Goal: Information Seeking & Learning: Learn about a topic

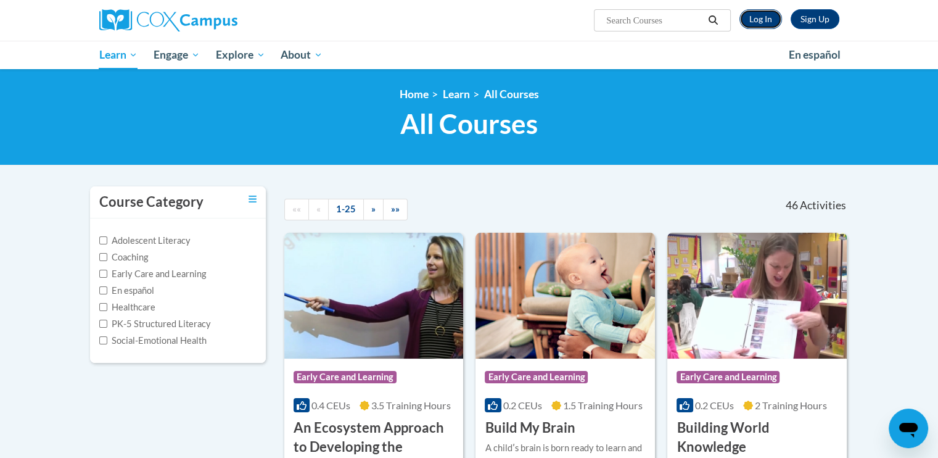
click at [762, 15] on link "Log In" at bounding box center [760, 19] width 43 height 20
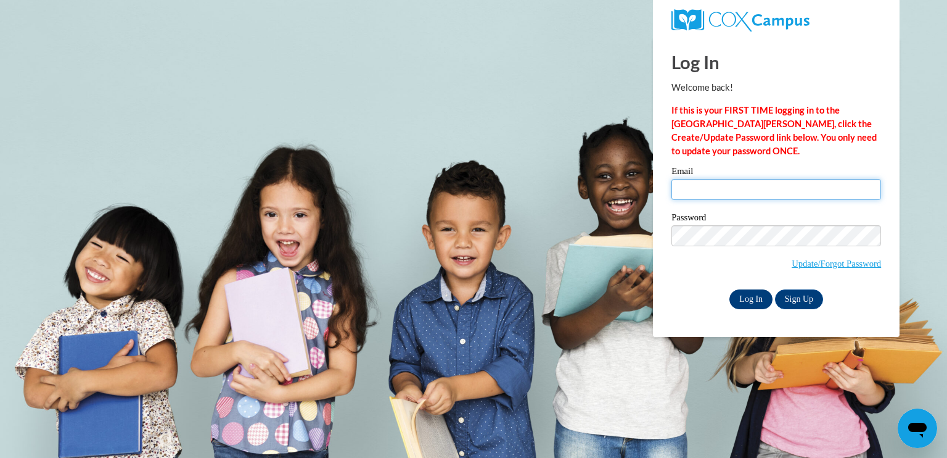
type input "[EMAIL_ADDRESS][DOMAIN_NAME]"
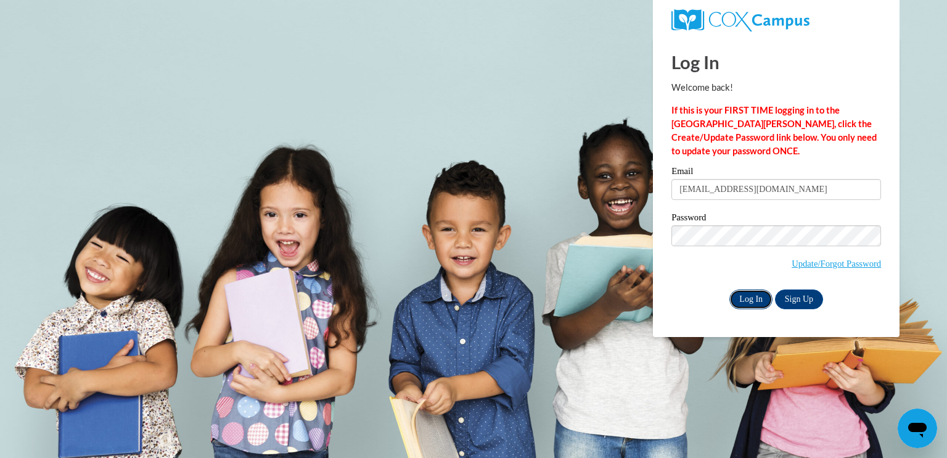
click at [755, 297] on input "Log In" at bounding box center [751, 299] width 43 height 20
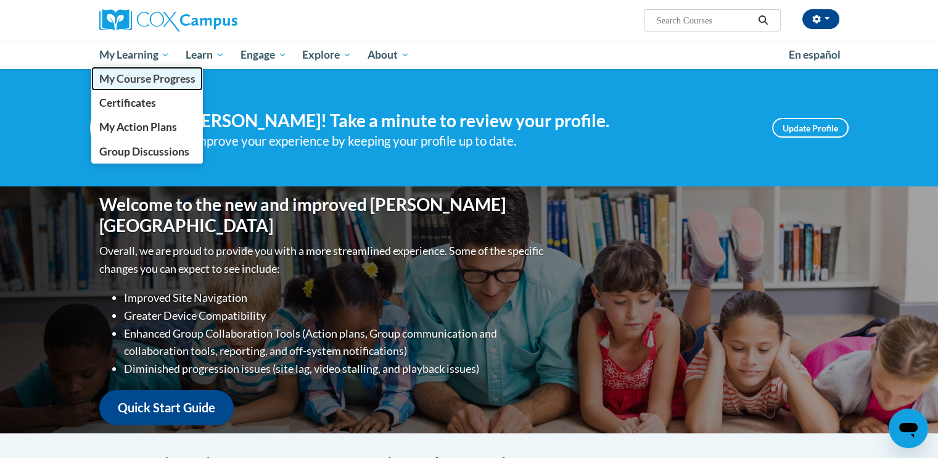
click at [154, 76] on span "My Course Progress" at bounding box center [147, 78] width 96 height 13
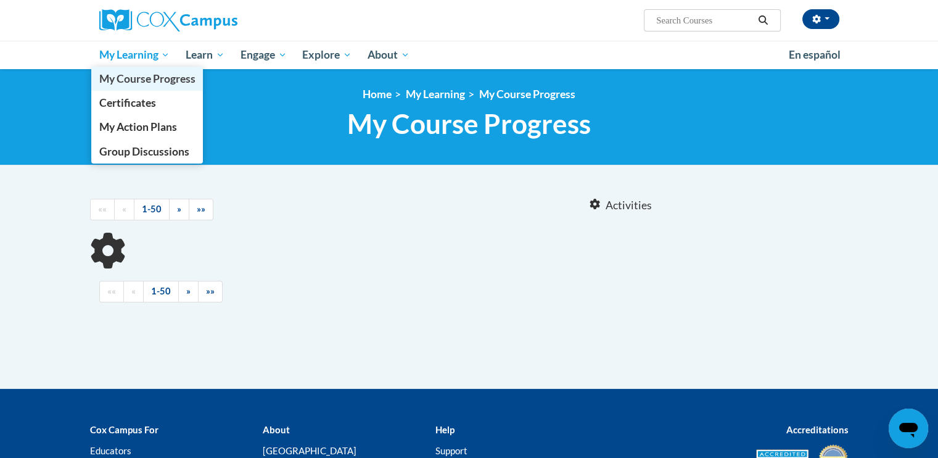
click at [122, 81] on span "My Course Progress" at bounding box center [147, 78] width 96 height 13
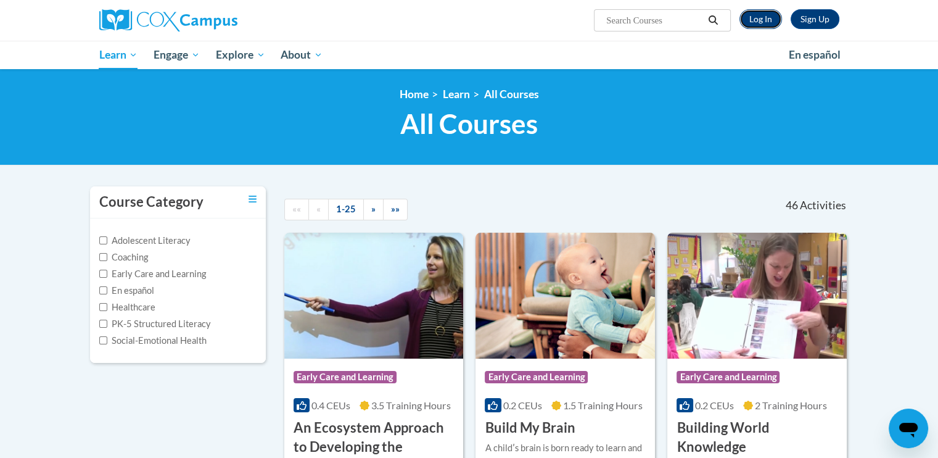
click at [759, 14] on link "Log In" at bounding box center [760, 19] width 43 height 20
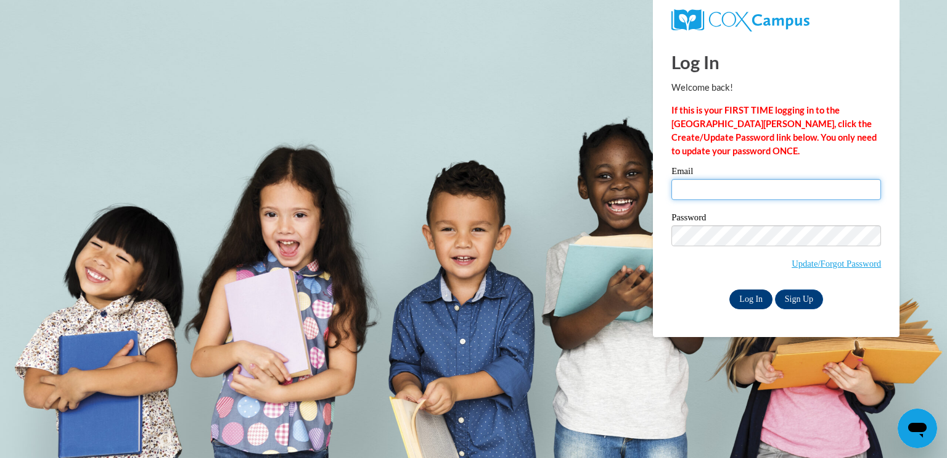
type input "dettsar@sdmfschools.org"
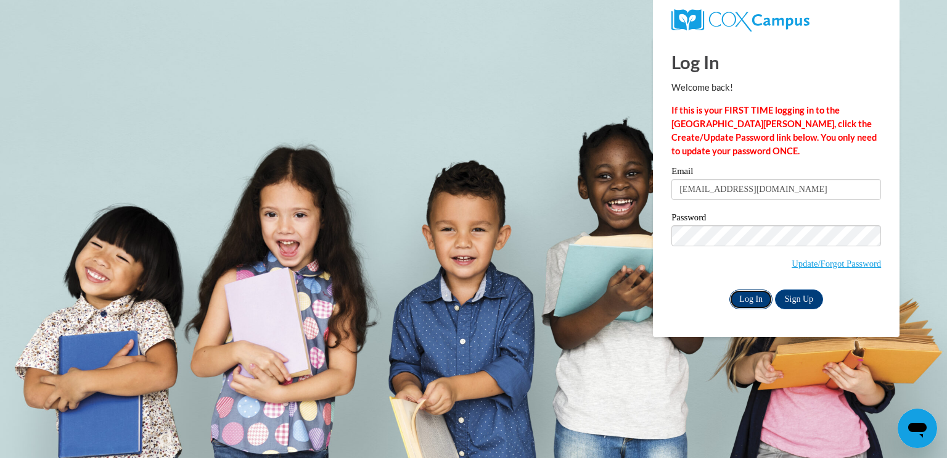
click at [747, 295] on input "Log In" at bounding box center [751, 299] width 43 height 20
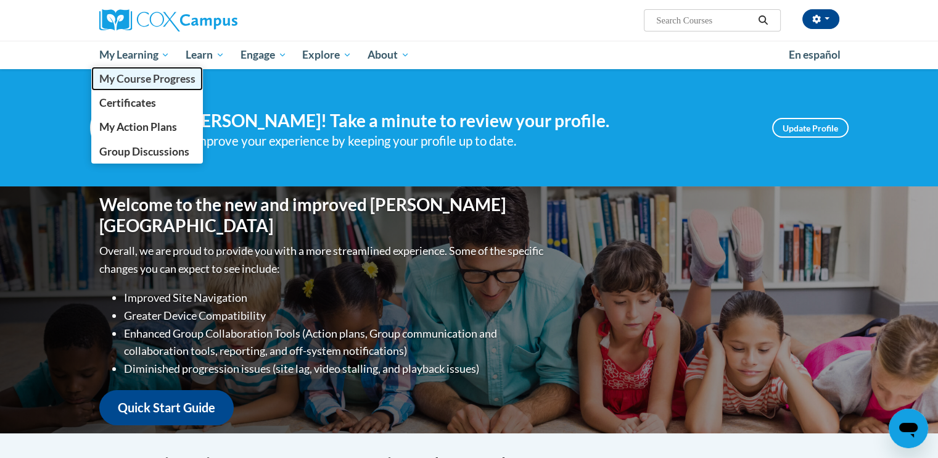
click at [121, 80] on span "My Course Progress" at bounding box center [147, 78] width 96 height 13
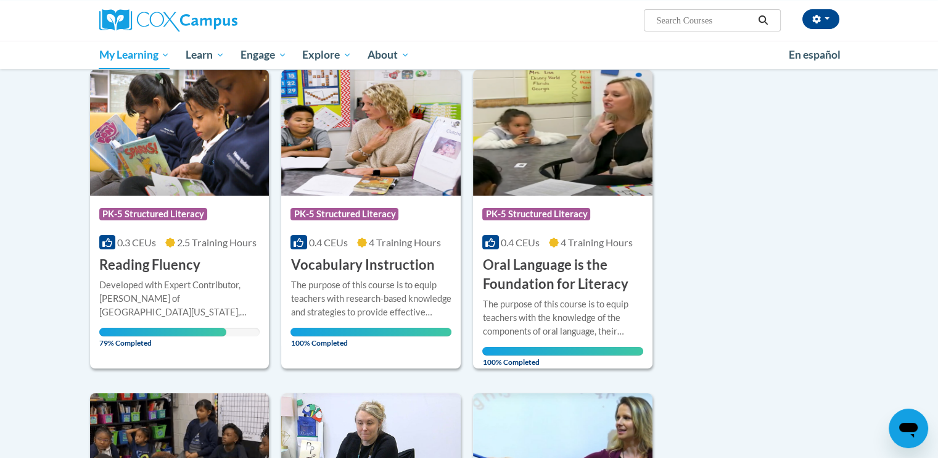
scroll to position [160, 0]
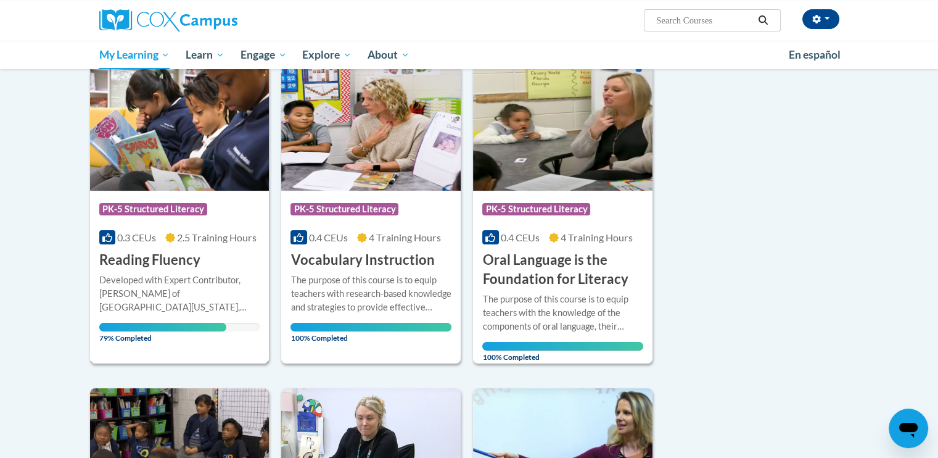
click at [164, 160] on img at bounding box center [179, 128] width 179 height 126
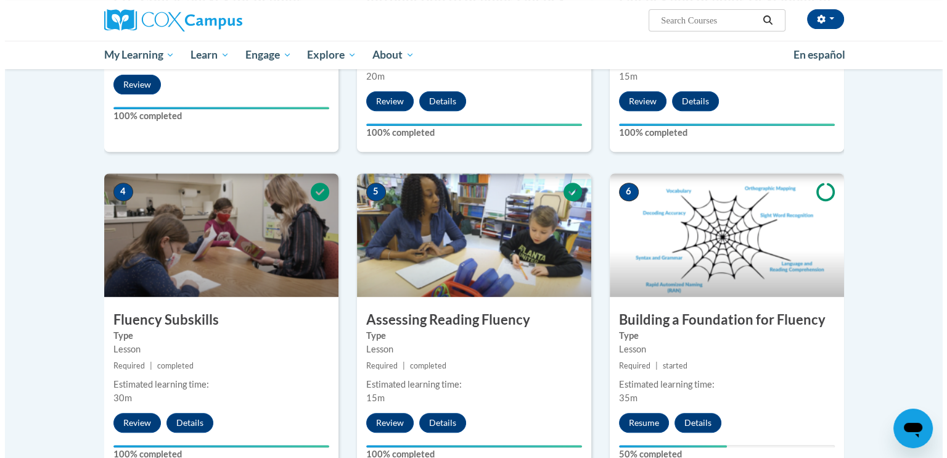
scroll to position [574, 0]
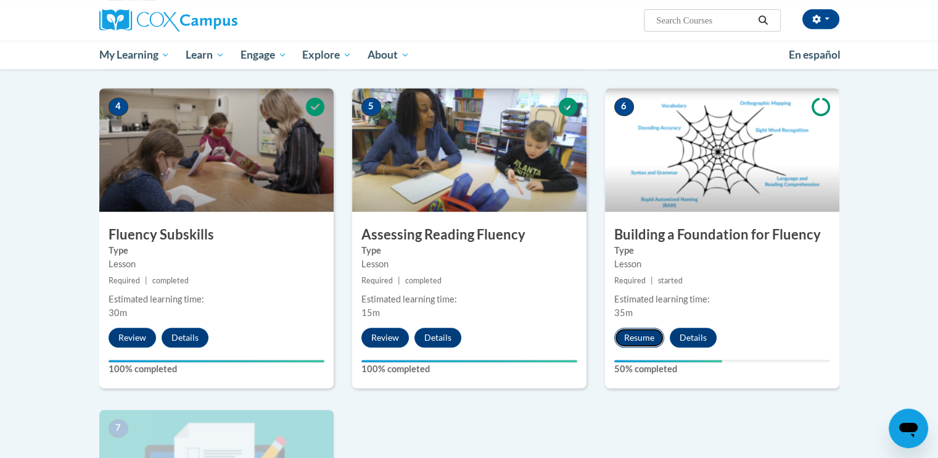
click at [635, 338] on button "Resume" at bounding box center [639, 337] width 50 height 20
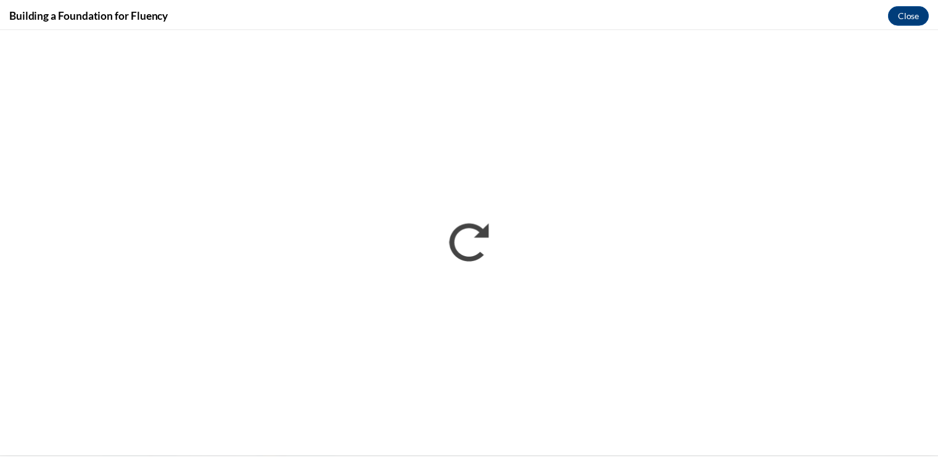
scroll to position [0, 0]
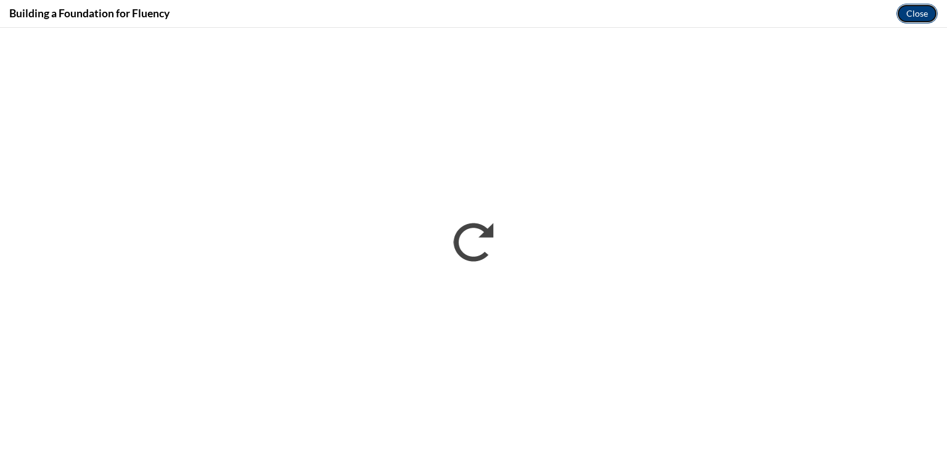
click at [916, 17] on button "Close" at bounding box center [917, 14] width 41 height 20
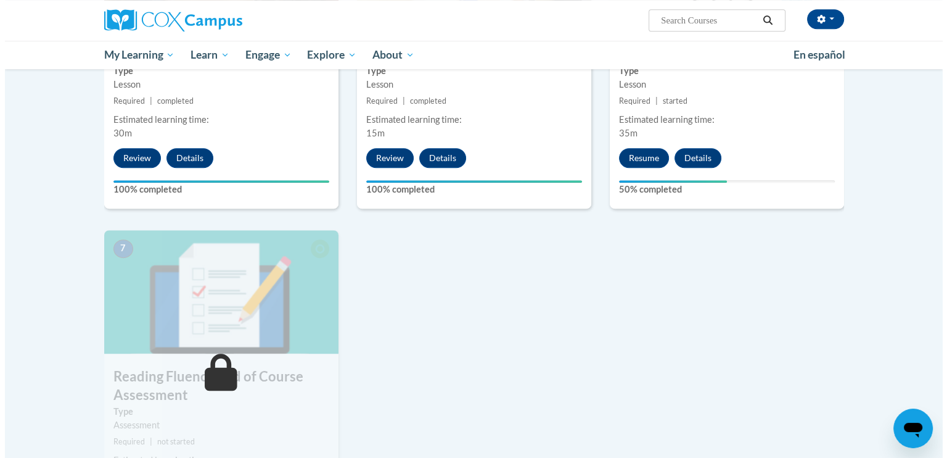
scroll to position [755, 0]
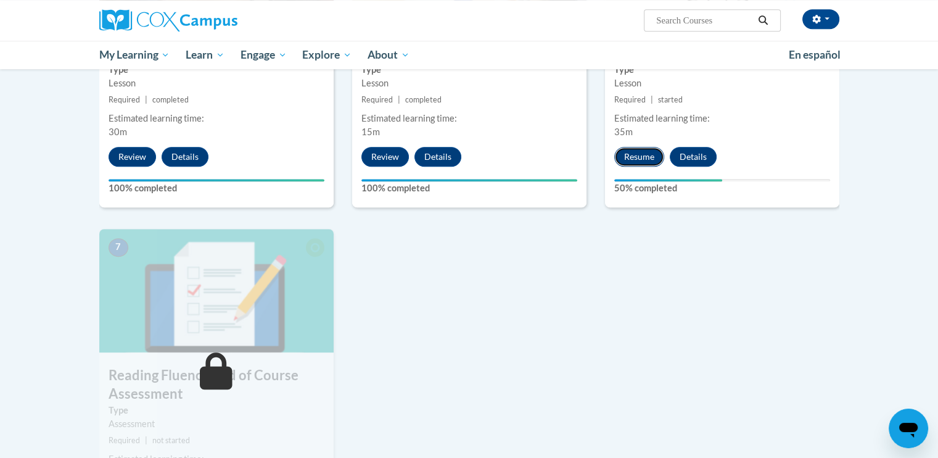
click at [641, 149] on button "Resume" at bounding box center [639, 157] width 50 height 20
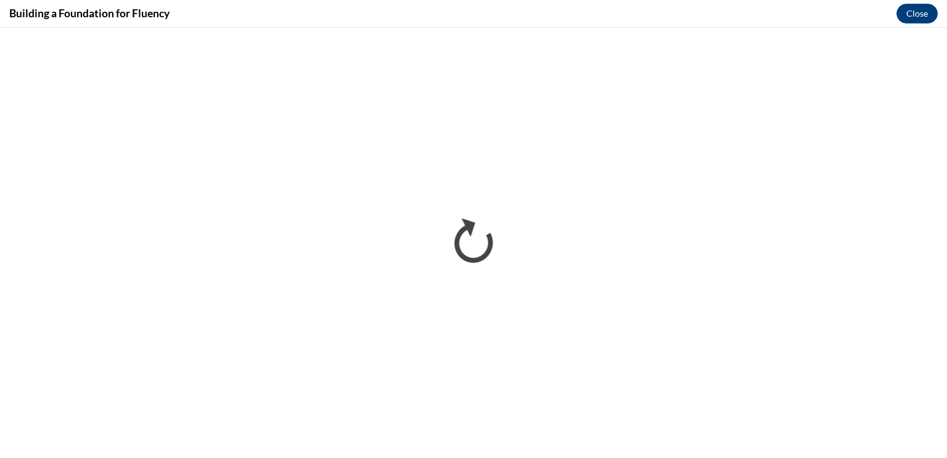
scroll to position [0, 0]
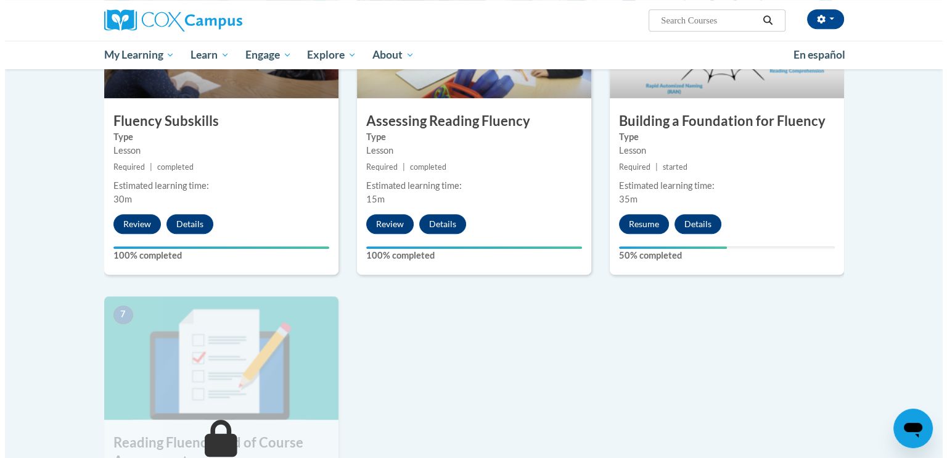
scroll to position [690, 0]
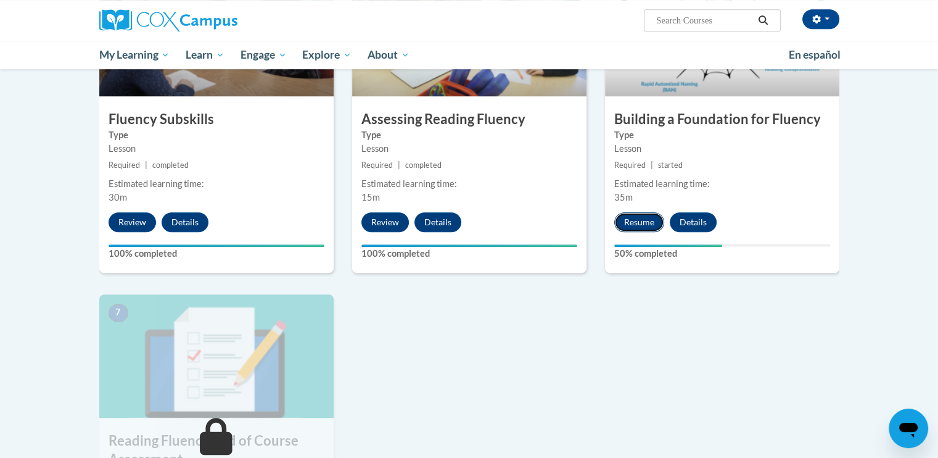
click at [641, 217] on button "Resume" at bounding box center [639, 222] width 50 height 20
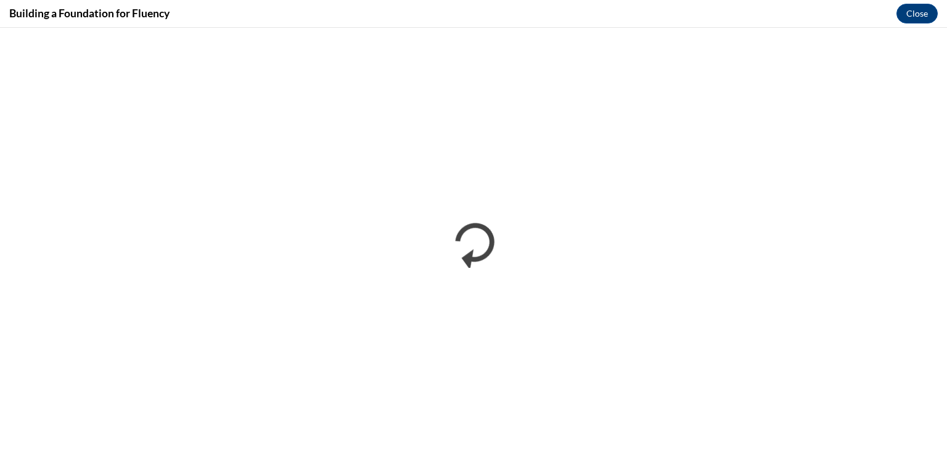
scroll to position [0, 0]
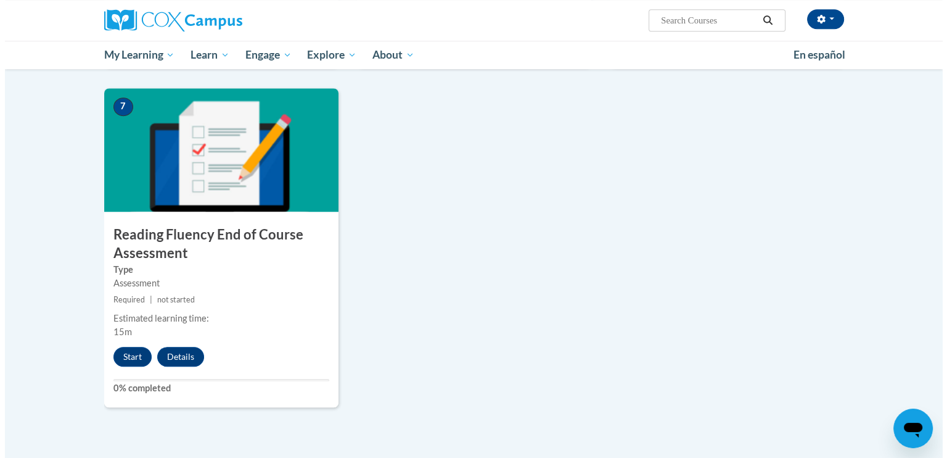
scroll to position [897, 0]
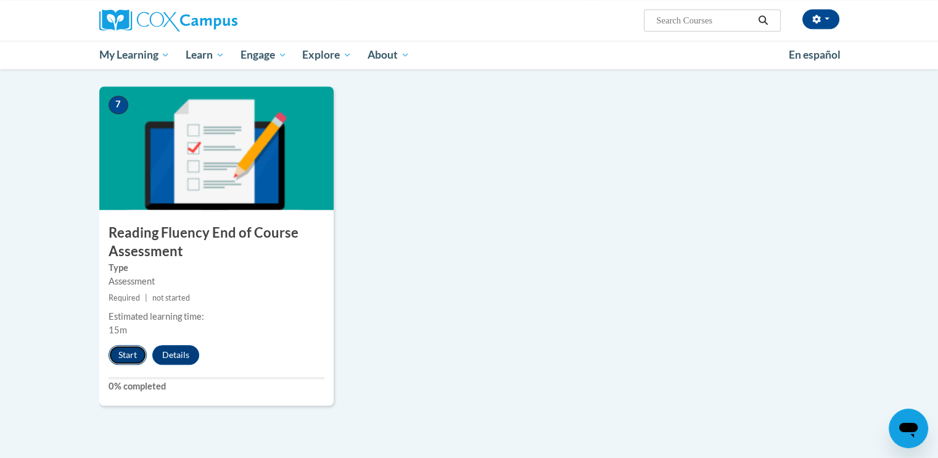
click at [126, 354] on button "Start" at bounding box center [128, 355] width 38 height 20
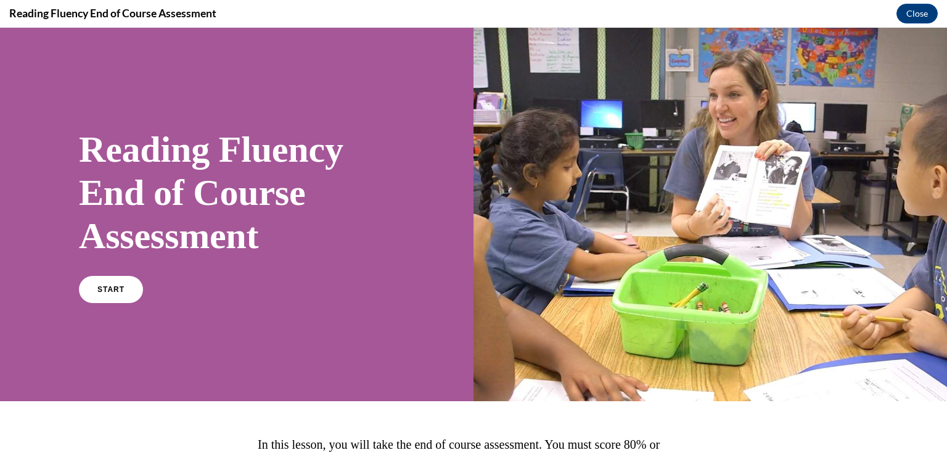
scroll to position [0, 0]
click at [106, 286] on span "START" at bounding box center [111, 289] width 28 height 9
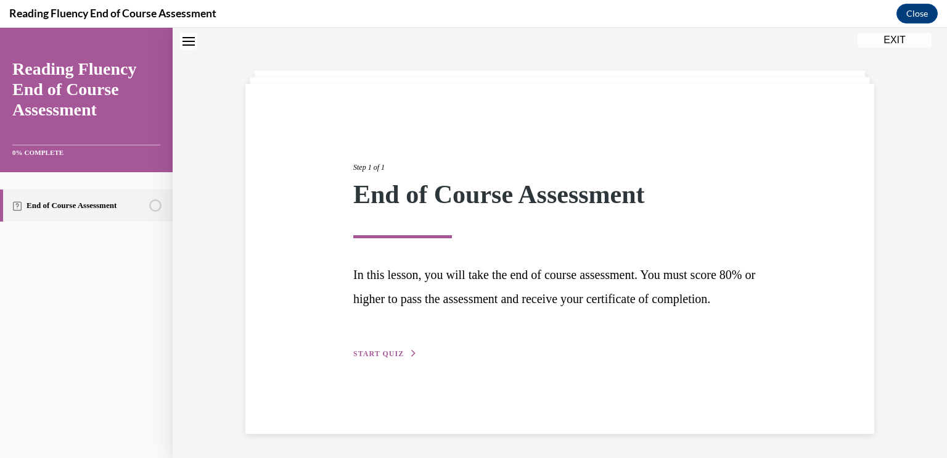
scroll to position [39, 0]
click at [370, 357] on span "START QUIZ" at bounding box center [378, 352] width 51 height 9
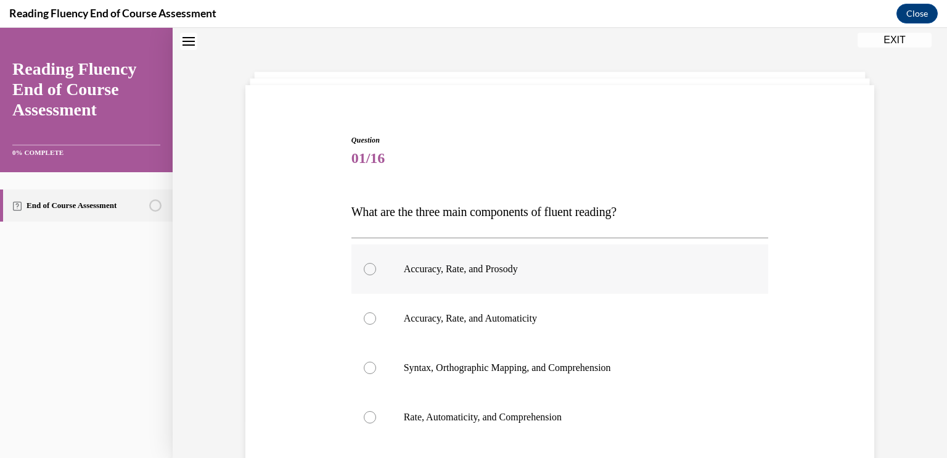
click at [364, 264] on div at bounding box center [370, 269] width 12 height 12
click at [364, 264] on input "Accuracy, Rate, and Prosody" at bounding box center [370, 269] width 12 height 12
radio input "true"
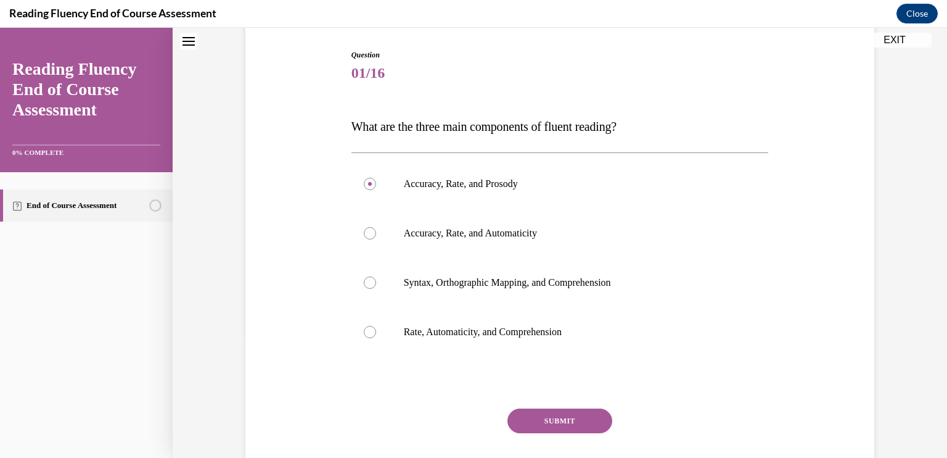
scroll to position [161, 0]
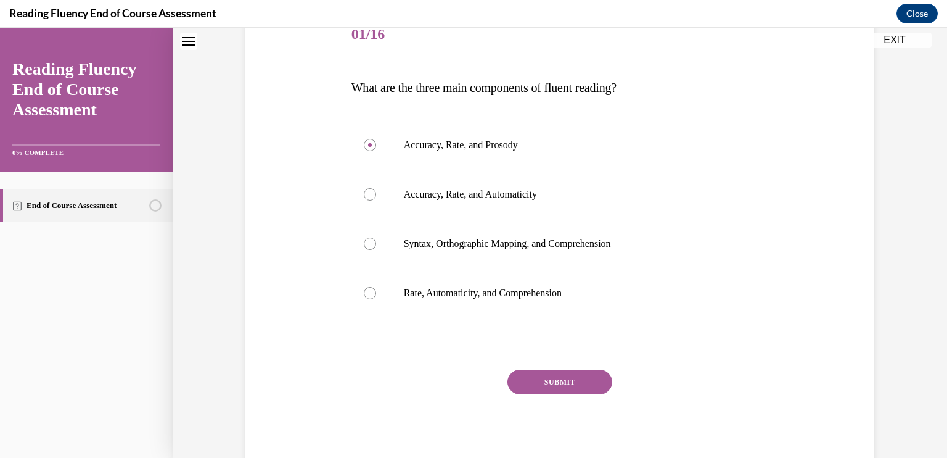
click at [552, 381] on button "SUBMIT" at bounding box center [560, 381] width 105 height 25
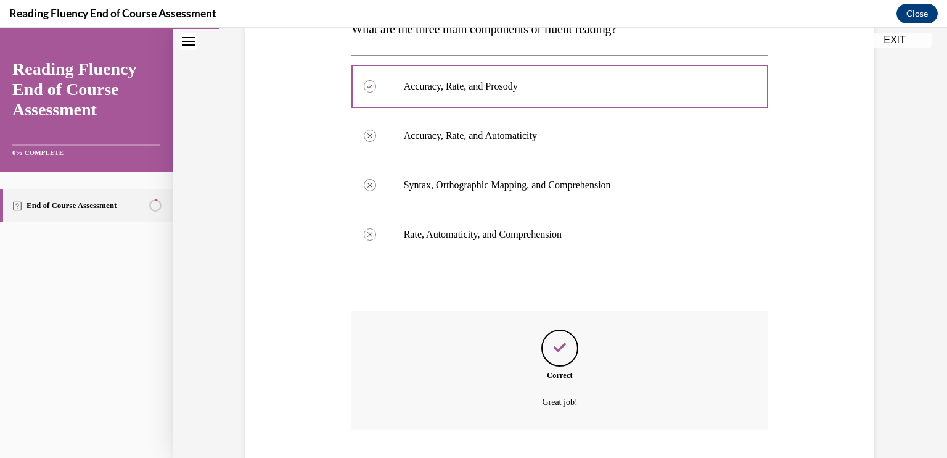
scroll to position [298, 0]
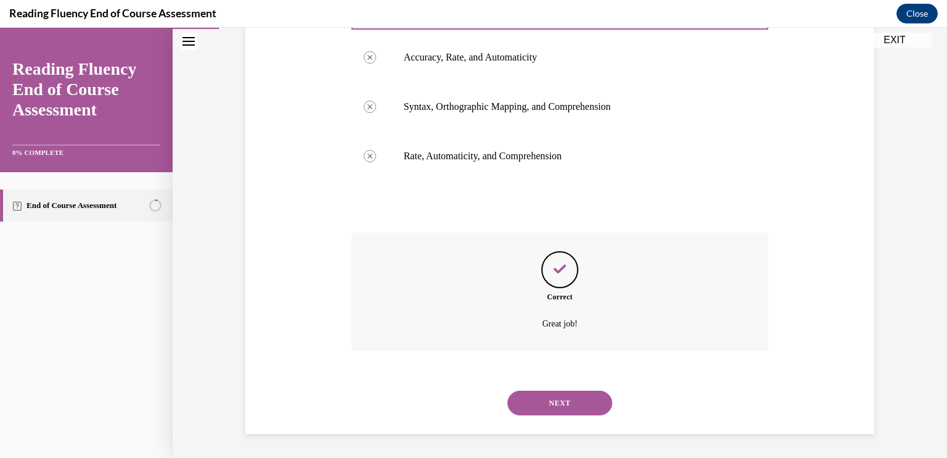
click at [558, 399] on button "NEXT" at bounding box center [560, 402] width 105 height 25
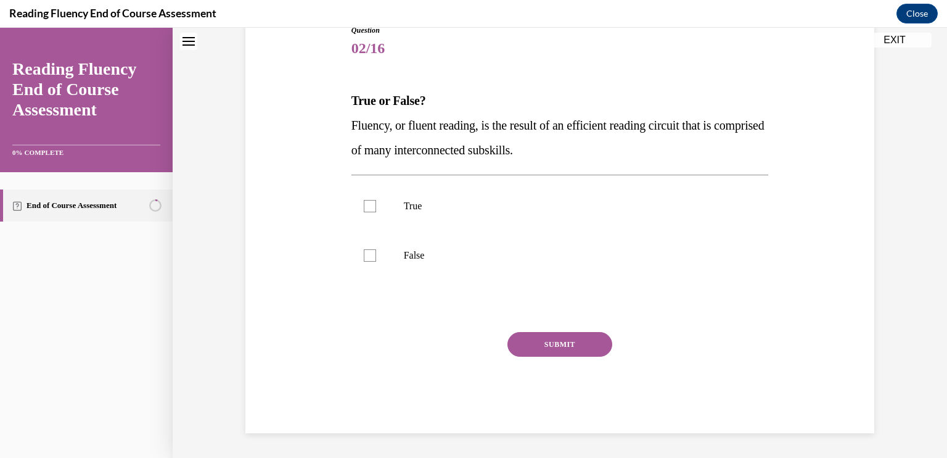
scroll to position [37, 0]
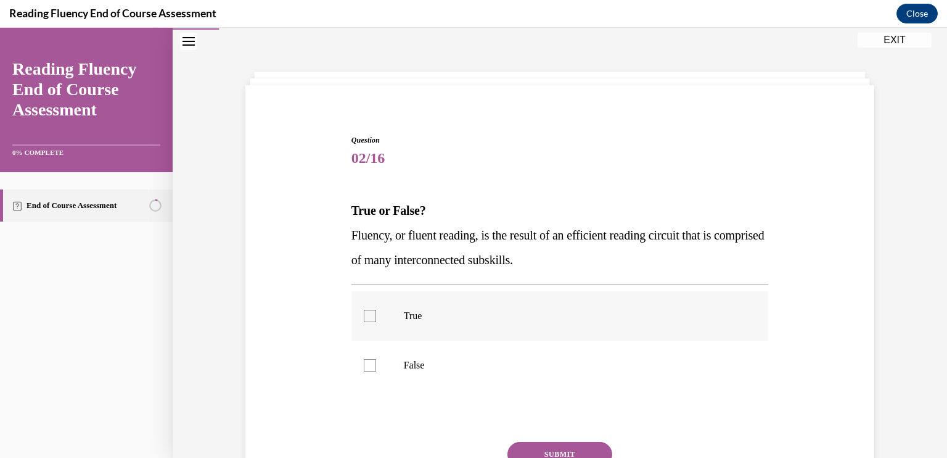
click at [365, 315] on div at bounding box center [370, 316] width 12 height 12
click at [365, 315] on input "True" at bounding box center [370, 316] width 12 height 12
checkbox input "true"
click at [558, 446] on button "SUBMIT" at bounding box center [560, 454] width 105 height 25
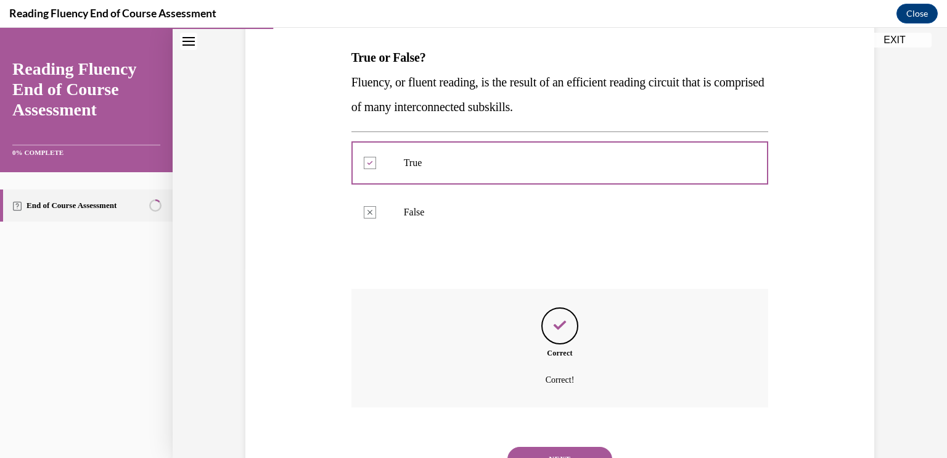
scroll to position [246, 0]
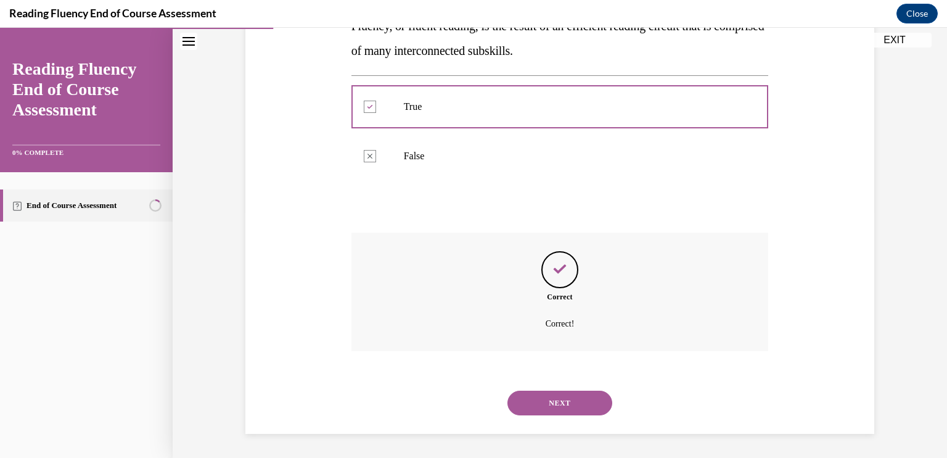
click at [554, 401] on button "NEXT" at bounding box center [560, 402] width 105 height 25
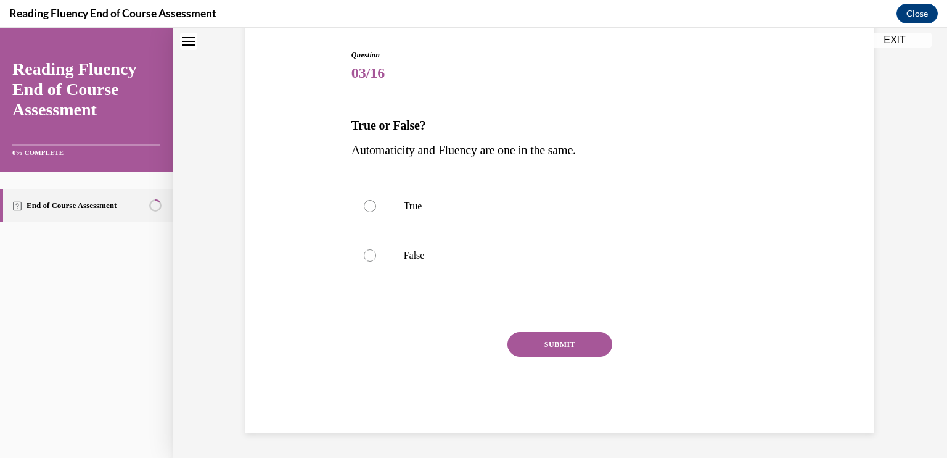
scroll to position [37, 0]
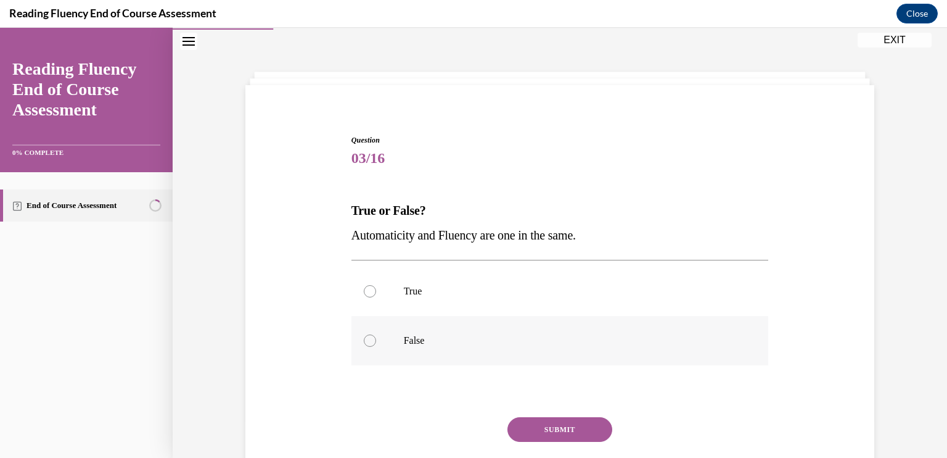
click at [364, 338] on div at bounding box center [370, 340] width 12 height 12
click at [364, 338] on input "False" at bounding box center [370, 340] width 12 height 12
radio input "true"
click at [550, 426] on button "SUBMIT" at bounding box center [560, 429] width 105 height 25
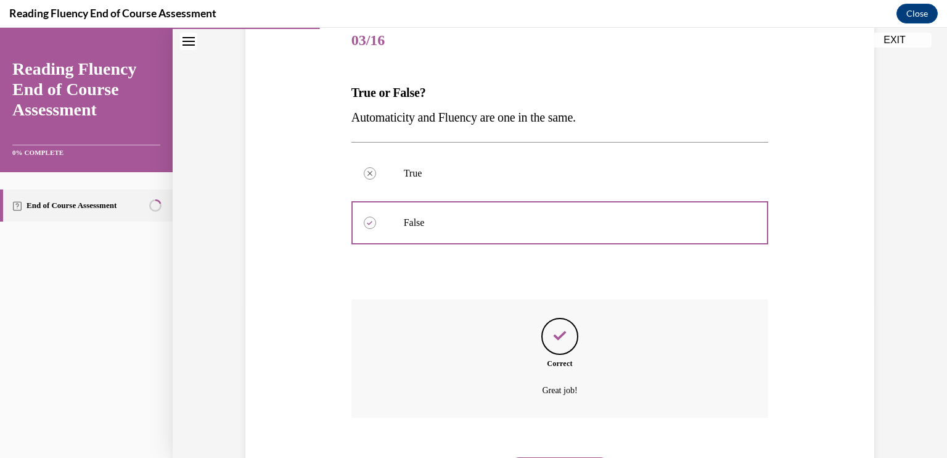
scroll to position [221, 0]
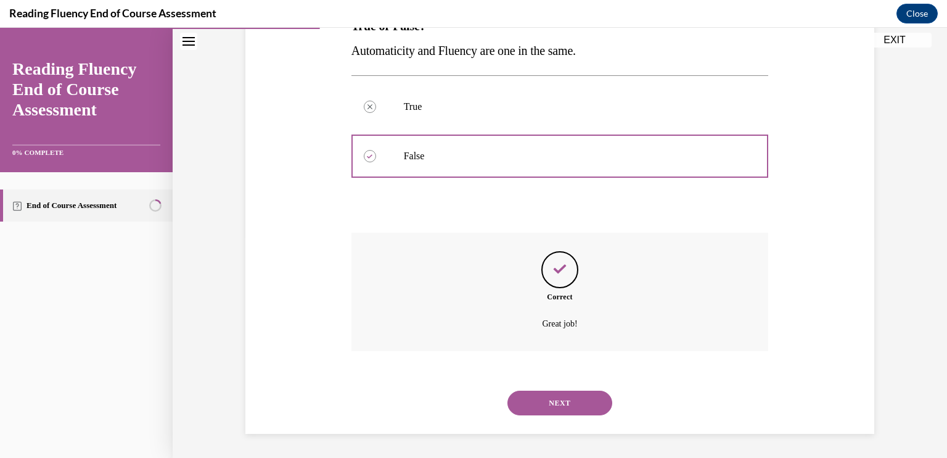
click at [567, 401] on button "NEXT" at bounding box center [560, 402] width 105 height 25
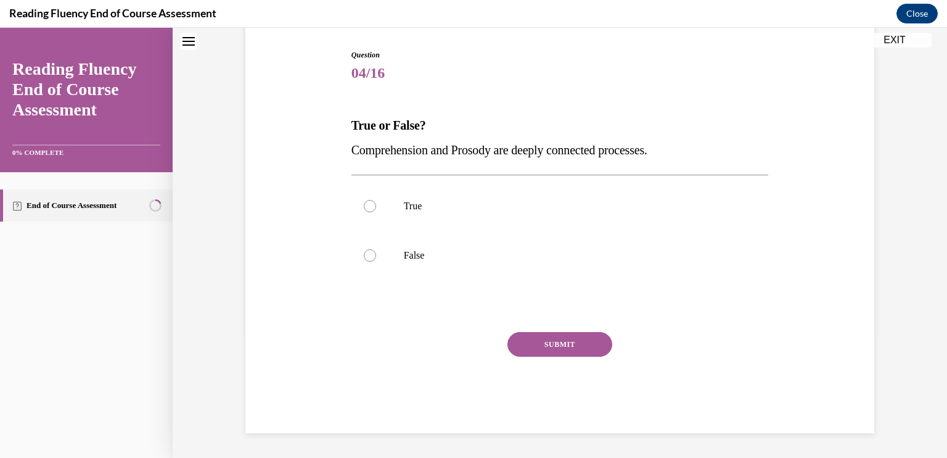
scroll to position [37, 0]
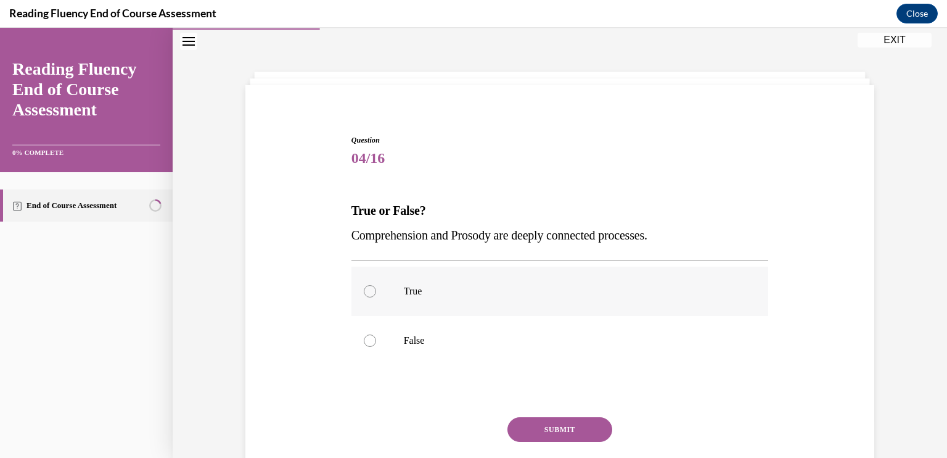
click at [365, 287] on div at bounding box center [370, 291] width 12 height 12
click at [365, 287] on input "True" at bounding box center [370, 291] width 12 height 12
radio input "true"
click at [559, 424] on button "SUBMIT" at bounding box center [560, 429] width 105 height 25
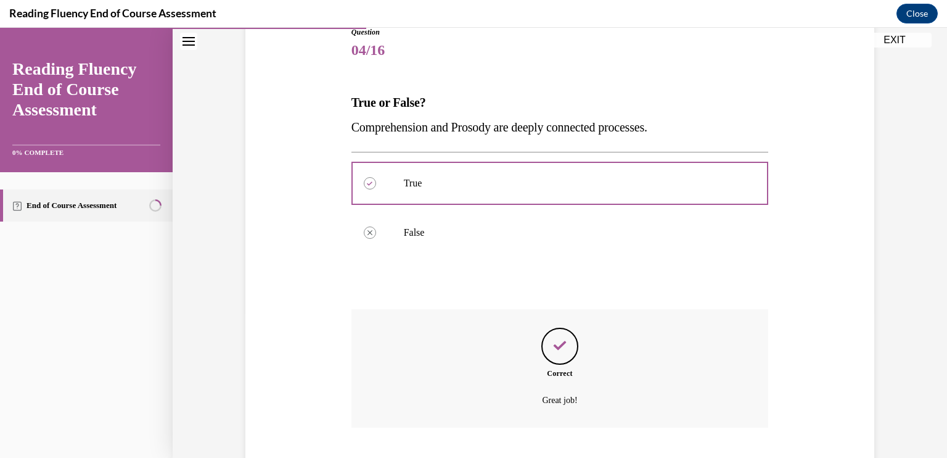
scroll to position [221, 0]
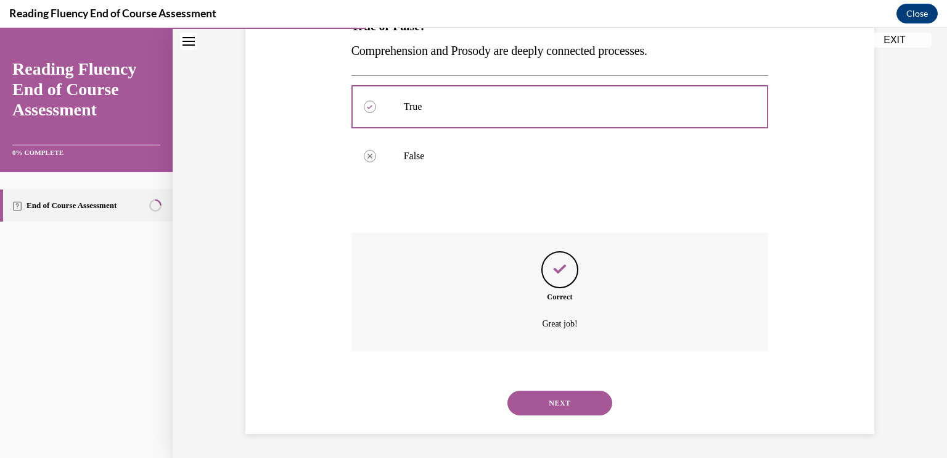
click at [545, 399] on button "NEXT" at bounding box center [560, 402] width 105 height 25
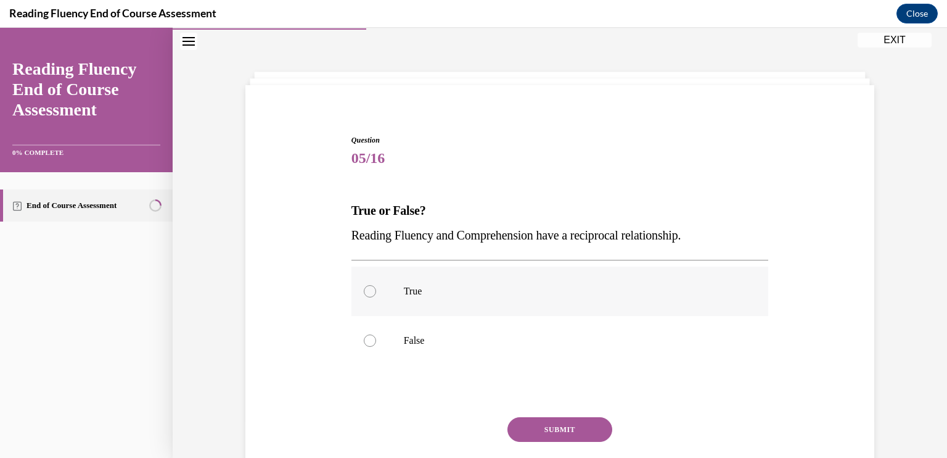
click at [366, 294] on div at bounding box center [370, 291] width 12 height 12
click at [366, 294] on input "True" at bounding box center [370, 291] width 12 height 12
radio input "true"
click at [560, 424] on button "SUBMIT" at bounding box center [560, 429] width 105 height 25
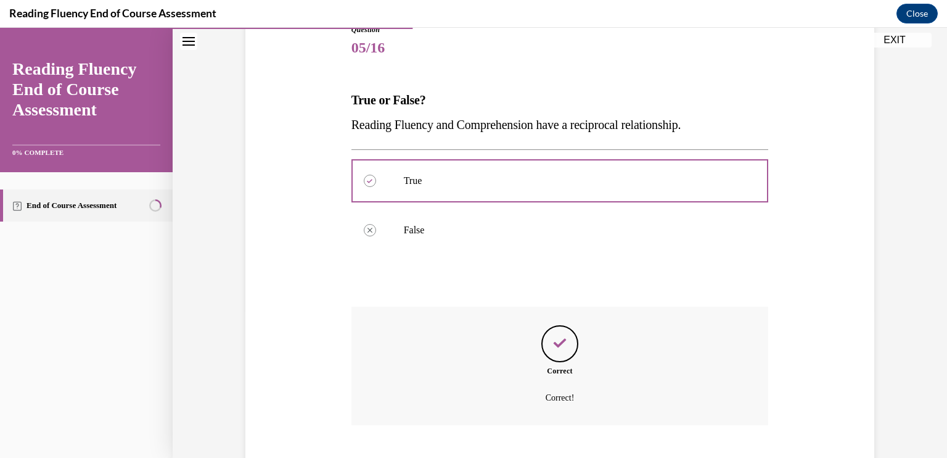
scroll to position [221, 0]
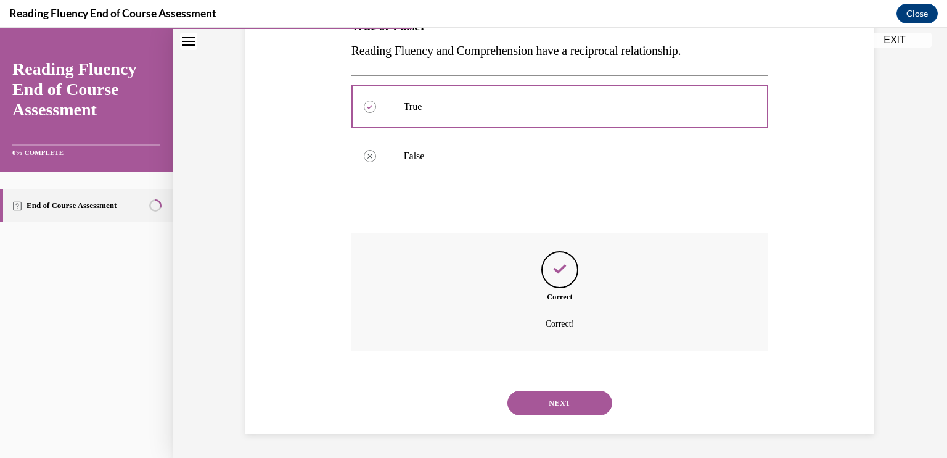
click at [543, 399] on button "NEXT" at bounding box center [560, 402] width 105 height 25
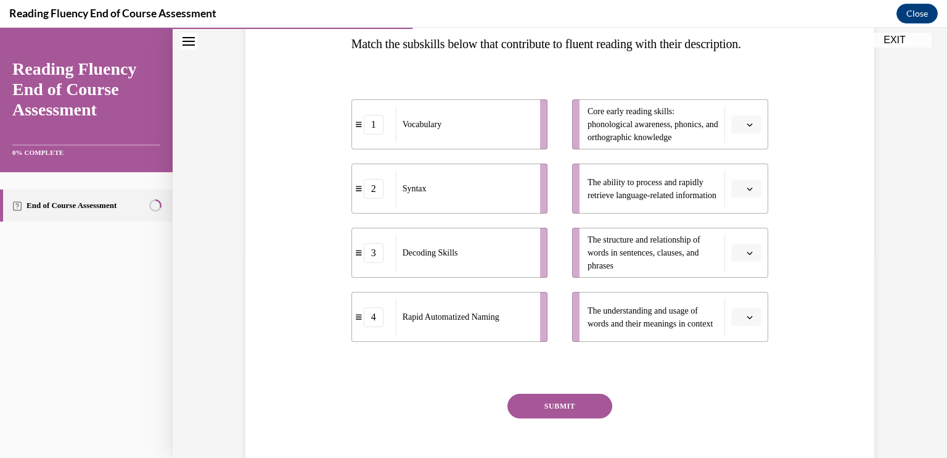
scroll to position [206, 0]
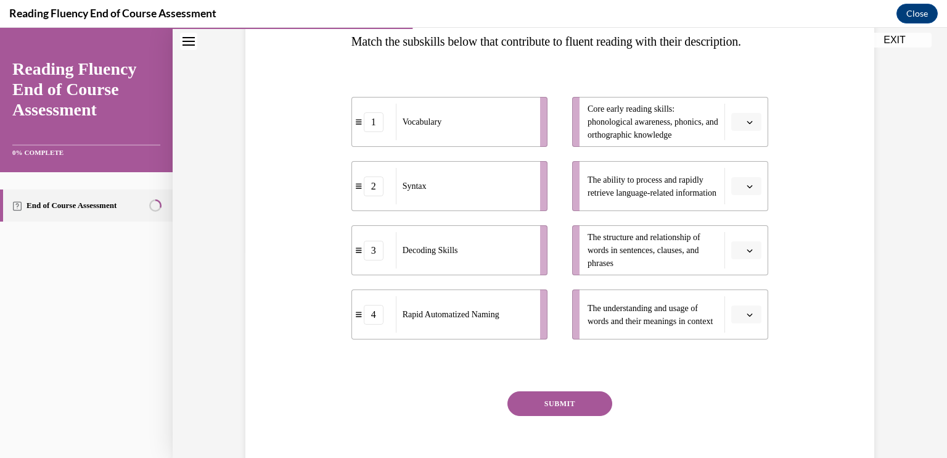
click at [746, 126] on span "button" at bounding box center [750, 122] width 9 height 9
click at [740, 324] on button "button" at bounding box center [746, 314] width 30 height 19
click at [743, 257] on div "2" at bounding box center [740, 262] width 31 height 25
click at [747, 189] on icon "button" at bounding box center [750, 186] width 6 height 6
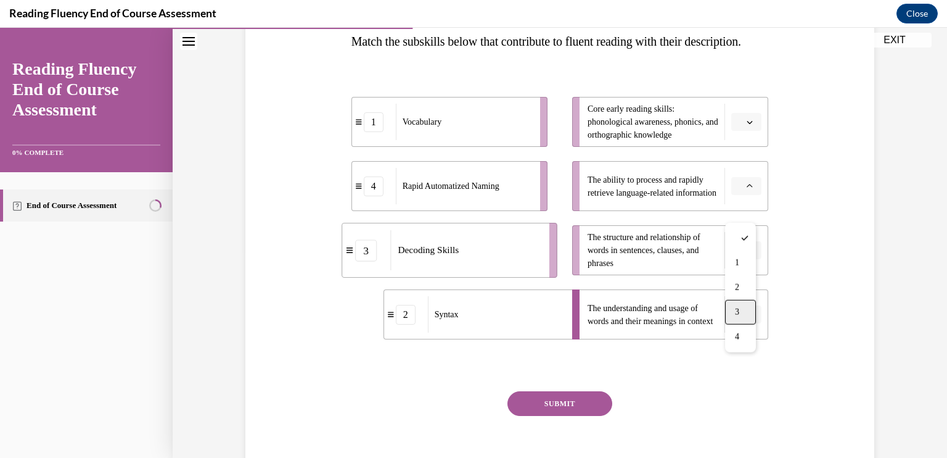
click at [742, 306] on div "3" at bounding box center [740, 312] width 31 height 25
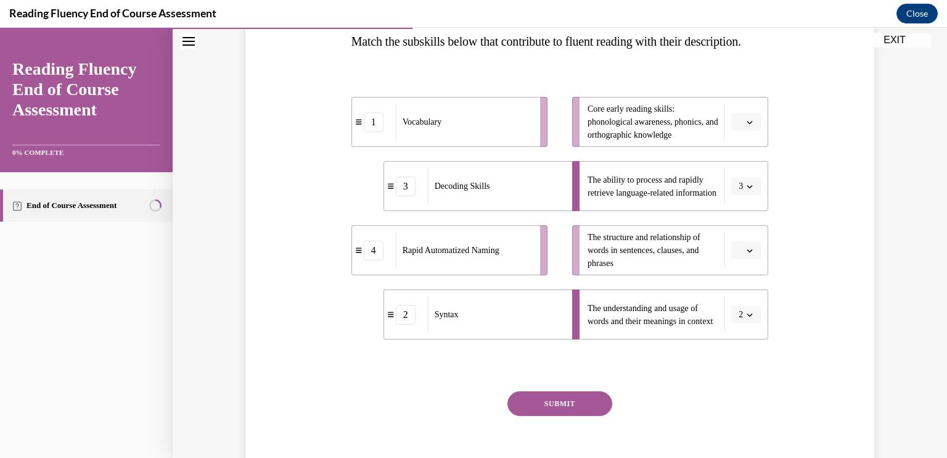
click at [749, 126] on span "button" at bounding box center [750, 122] width 9 height 9
click at [743, 268] on div "4" at bounding box center [740, 272] width 31 height 25
click at [747, 318] on icon "button" at bounding box center [750, 314] width 6 height 6
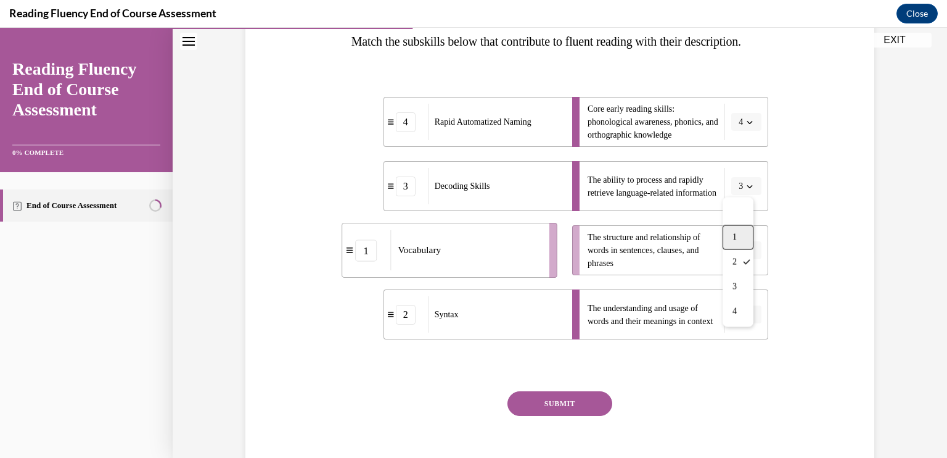
click at [735, 234] on span "1" at bounding box center [735, 238] width 4 height 10
click at [747, 252] on icon "button" at bounding box center [750, 250] width 6 height 3
click at [740, 352] on div "2" at bounding box center [740, 351] width 31 height 25
click at [545, 416] on button "SUBMIT" at bounding box center [560, 403] width 105 height 25
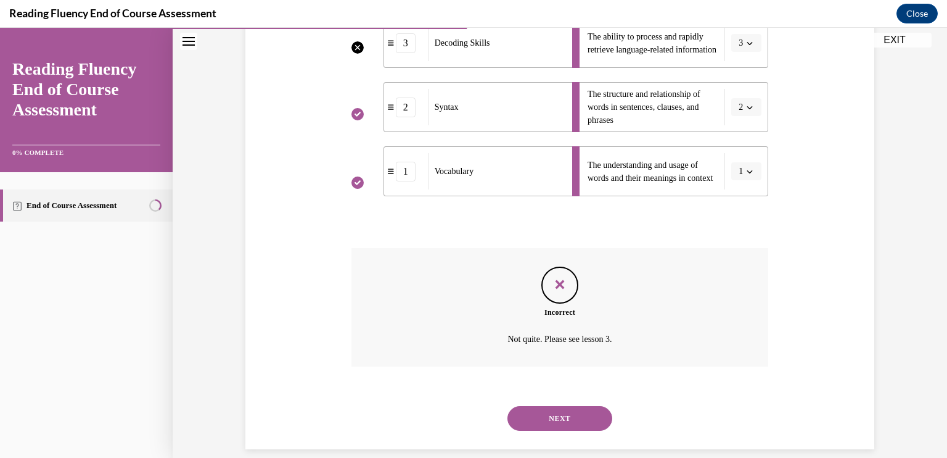
scroll to position [389, 0]
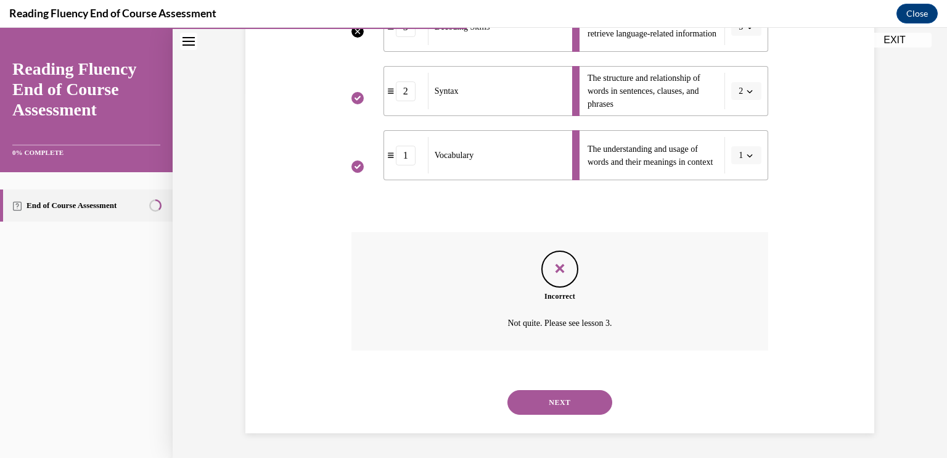
click at [566, 397] on button "NEXT" at bounding box center [560, 402] width 105 height 25
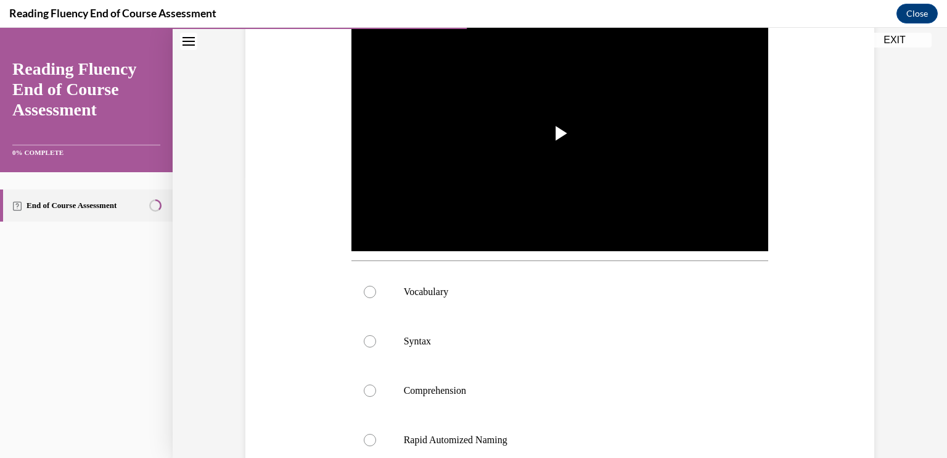
scroll to position [284, 0]
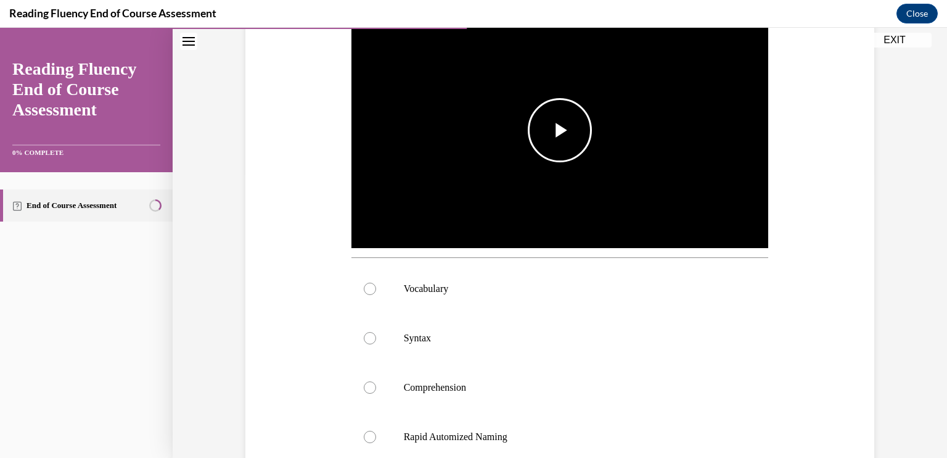
click at [560, 130] on span "Video player" at bounding box center [560, 130] width 0 height 0
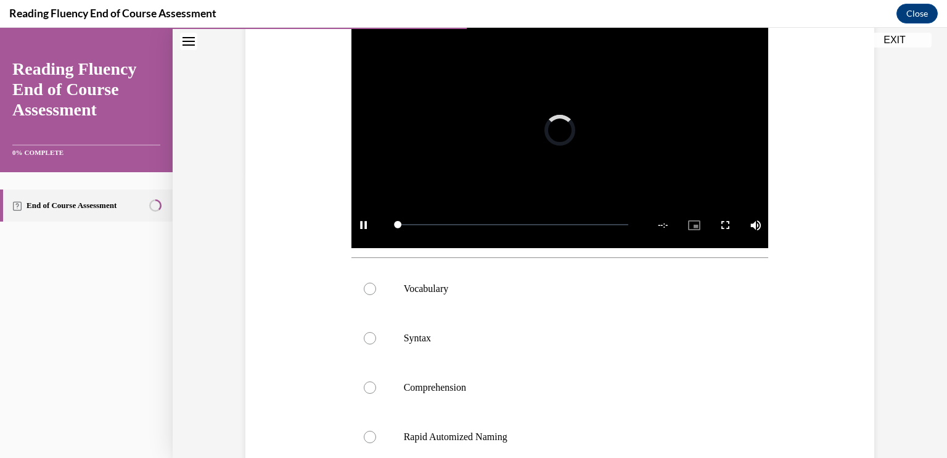
scroll to position [269, 0]
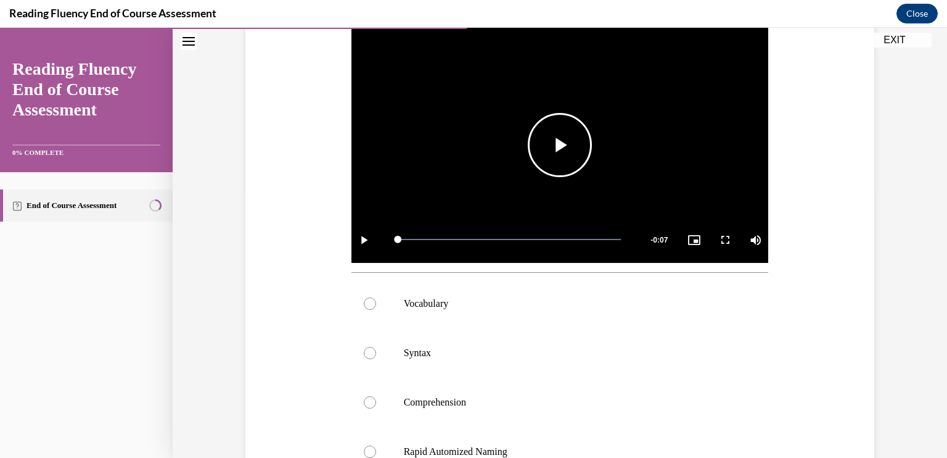
click at [560, 145] on span "Video player" at bounding box center [560, 145] width 0 height 0
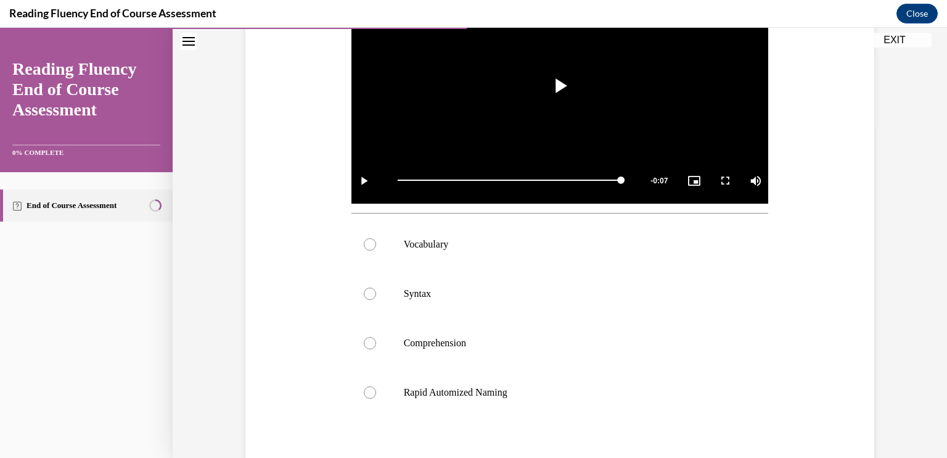
scroll to position [329, 0]
click at [364, 290] on div at bounding box center [370, 292] width 12 height 12
click at [364, 290] on input "Syntax" at bounding box center [370, 292] width 12 height 12
radio input "true"
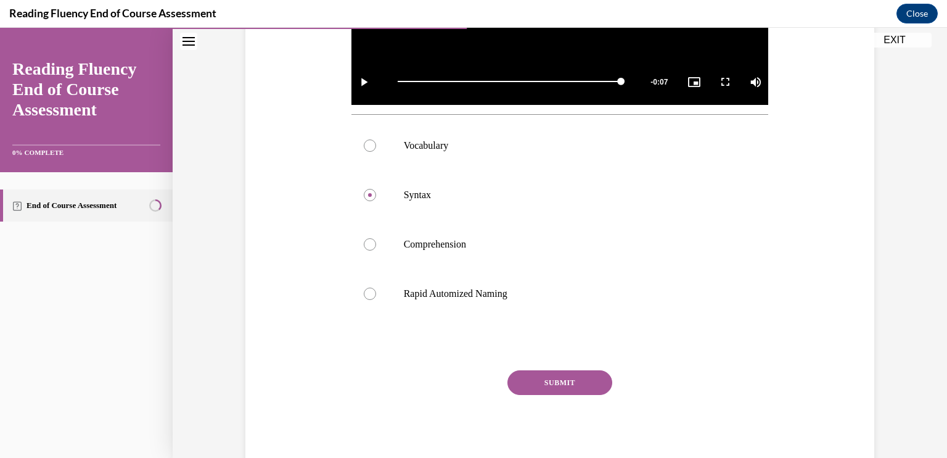
click at [556, 377] on button "SUBMIT" at bounding box center [560, 382] width 105 height 25
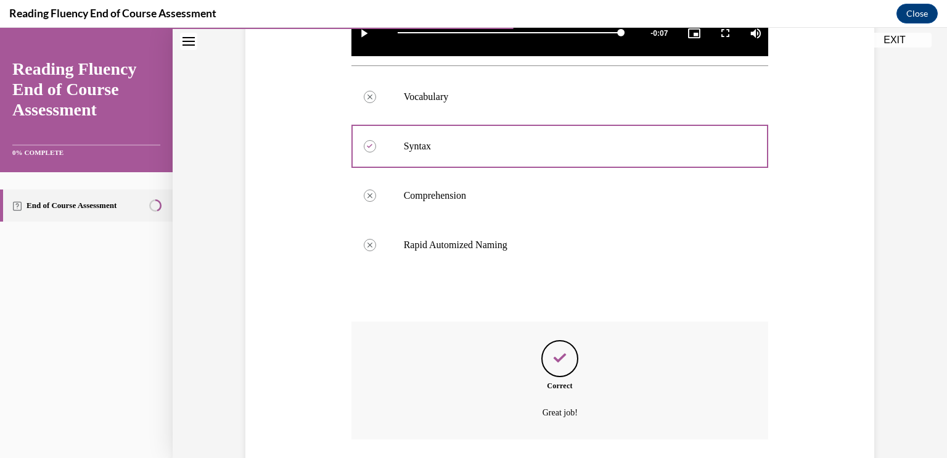
scroll to position [564, 0]
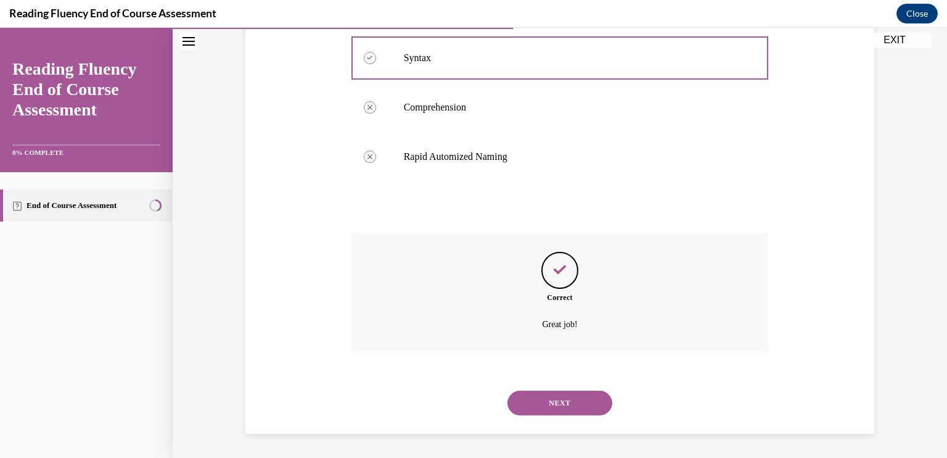
click at [556, 398] on button "NEXT" at bounding box center [560, 402] width 105 height 25
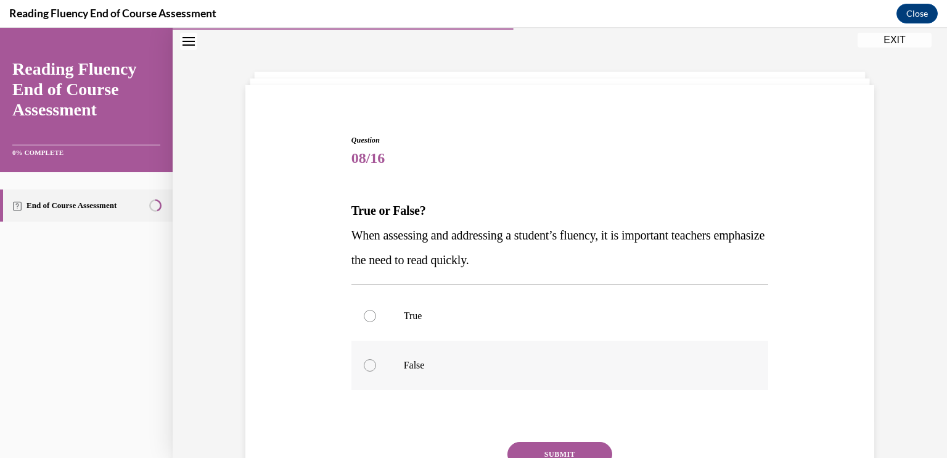
click at [364, 361] on div at bounding box center [370, 365] width 12 height 12
click at [364, 361] on input "False" at bounding box center [370, 365] width 12 height 12
radio input "true"
click at [546, 448] on button "SUBMIT" at bounding box center [560, 454] width 105 height 25
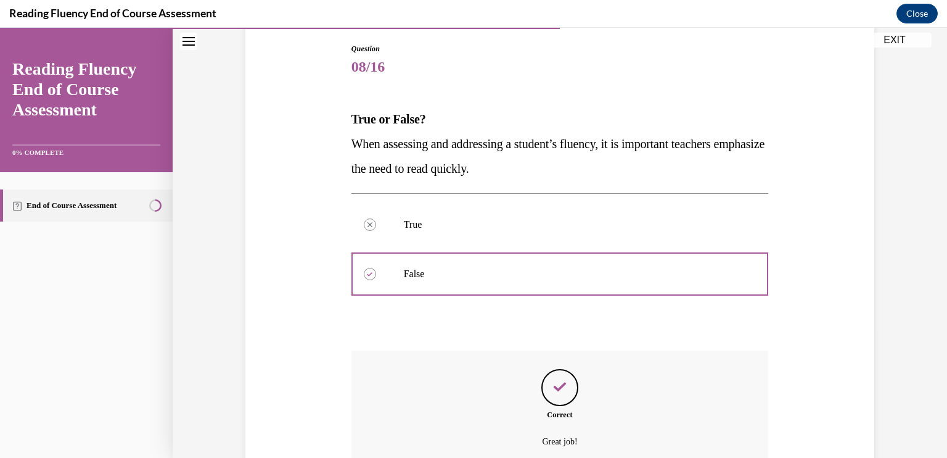
scroll to position [246, 0]
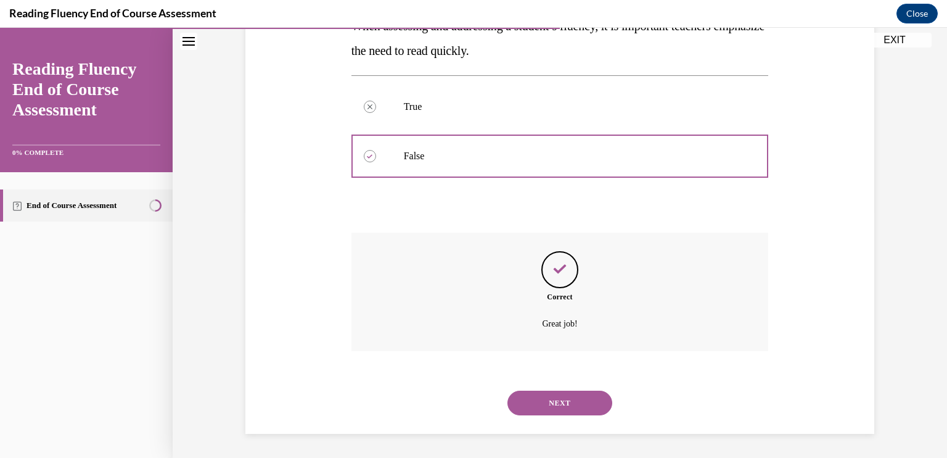
click at [545, 394] on button "NEXT" at bounding box center [560, 402] width 105 height 25
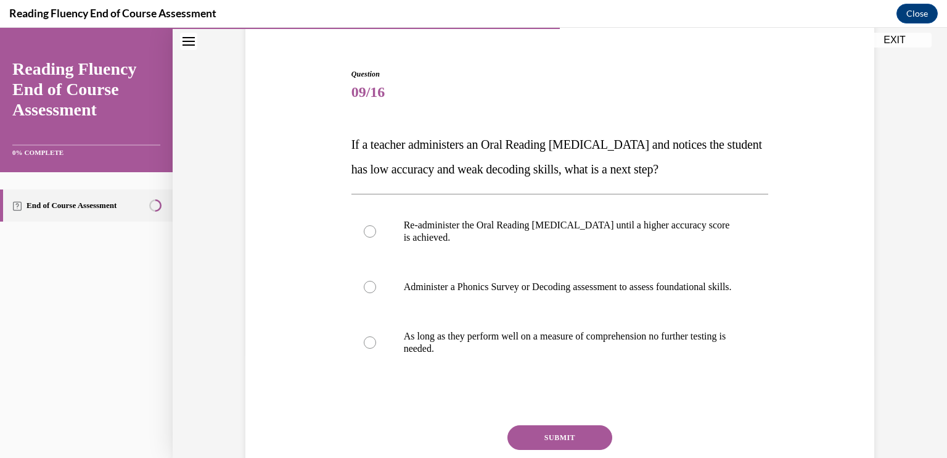
scroll to position [112, 0]
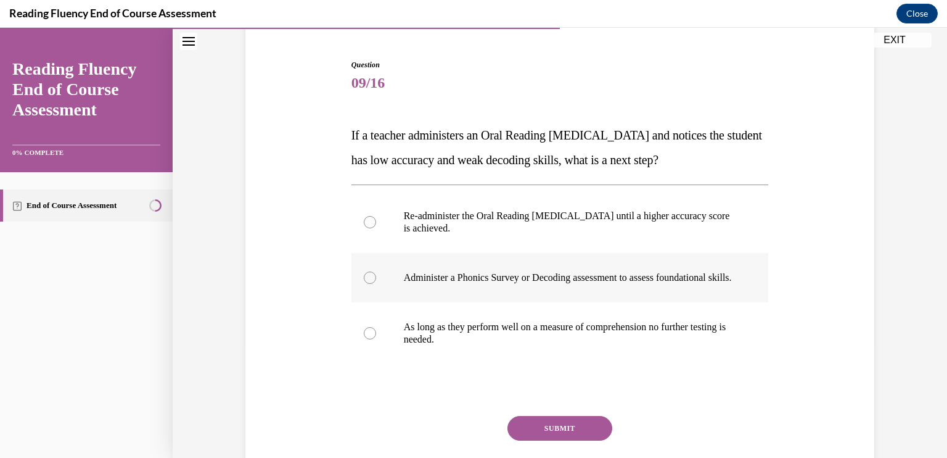
click at [364, 280] on div at bounding box center [370, 277] width 12 height 12
click at [364, 280] on input "Administer a Phonics Survey or Decoding assessment to assess foundational skill…" at bounding box center [370, 277] width 12 height 12
radio input "true"
click at [551, 438] on button "SUBMIT" at bounding box center [560, 428] width 105 height 25
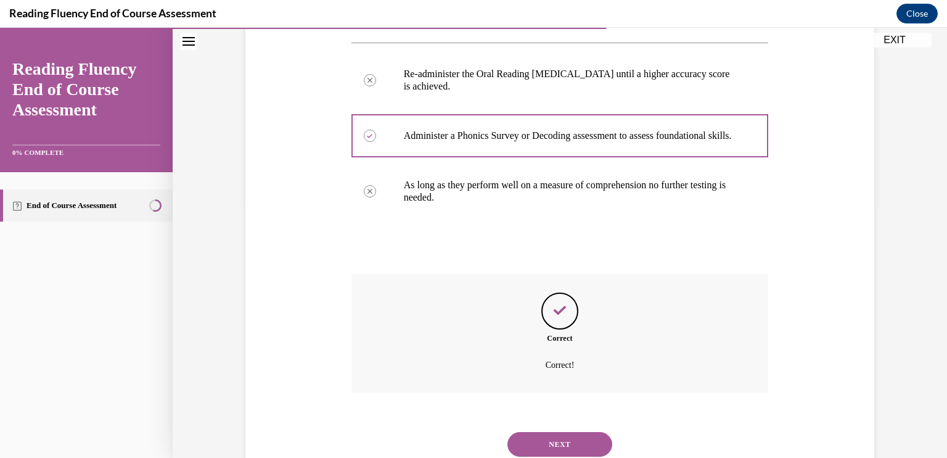
scroll to position [254, 0]
click at [548, 449] on button "NEXT" at bounding box center [560, 444] width 105 height 25
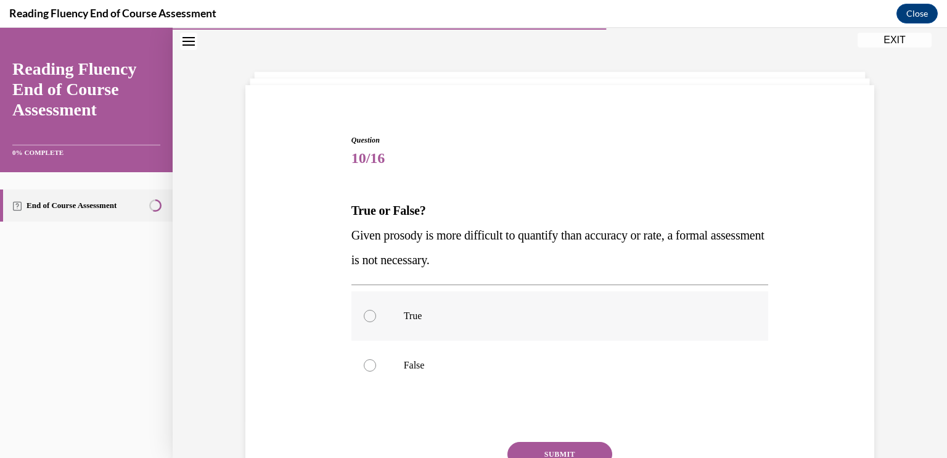
click at [364, 313] on div at bounding box center [370, 316] width 12 height 12
click at [364, 313] on input "True" at bounding box center [370, 316] width 12 height 12
radio input "true"
click at [545, 447] on button "SUBMIT" at bounding box center [560, 454] width 105 height 25
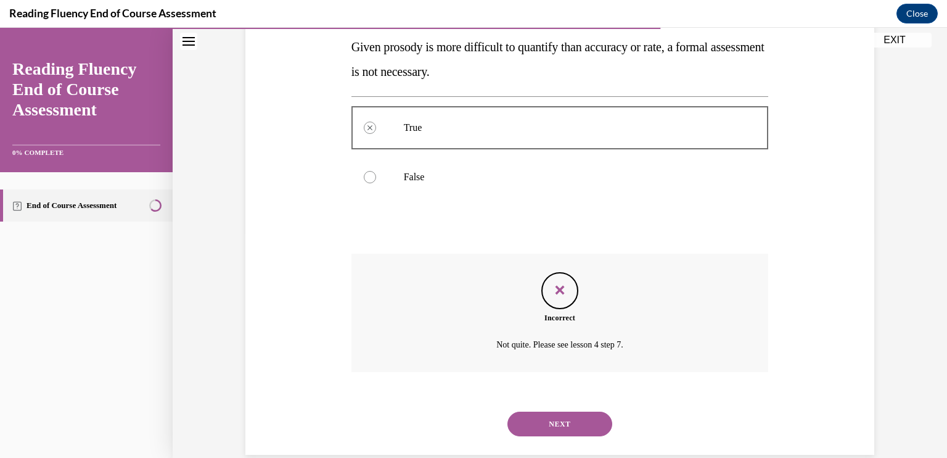
scroll to position [246, 0]
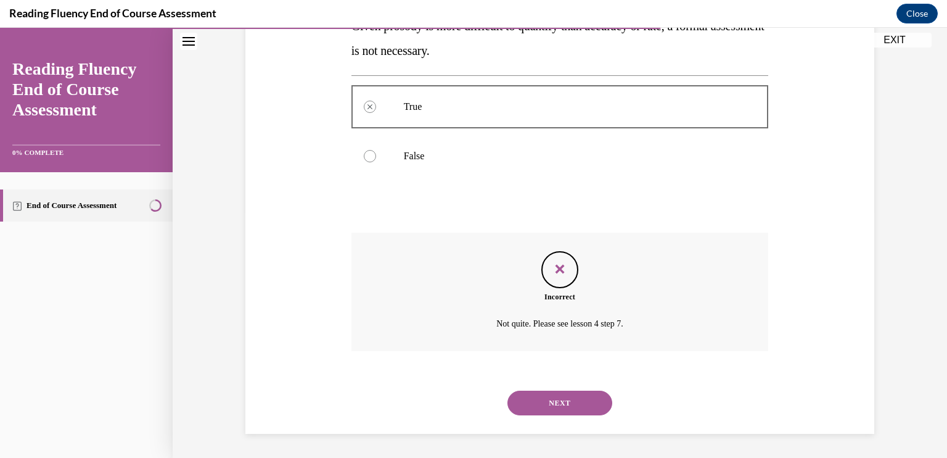
click at [557, 398] on button "NEXT" at bounding box center [560, 402] width 105 height 25
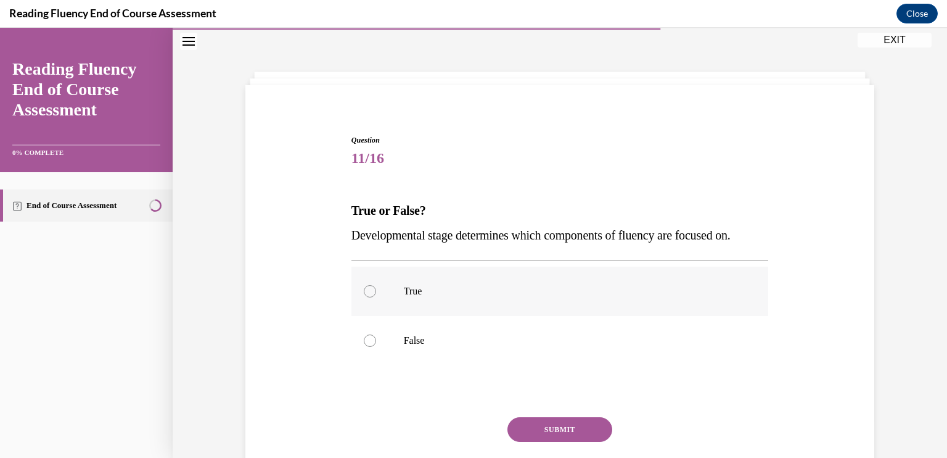
click at [365, 285] on div at bounding box center [370, 291] width 12 height 12
click at [365, 285] on input "True" at bounding box center [370, 291] width 12 height 12
radio input "true"
click at [553, 427] on button "SUBMIT" at bounding box center [560, 429] width 105 height 25
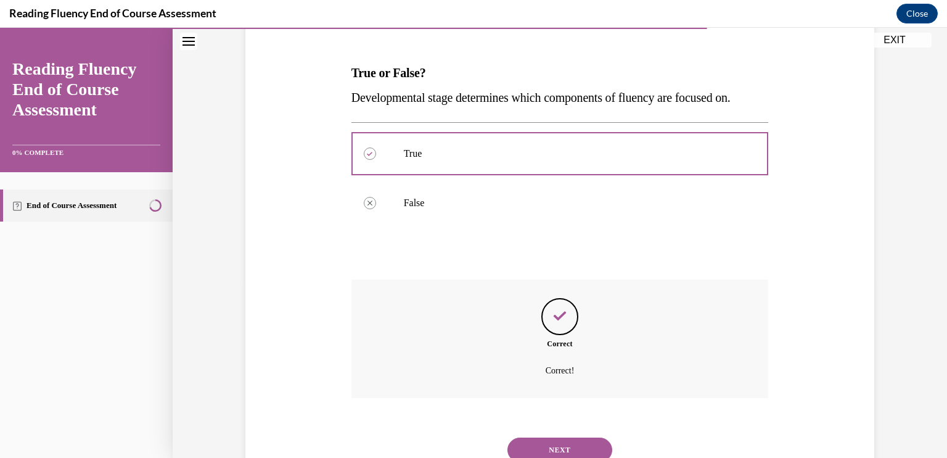
scroll to position [221, 0]
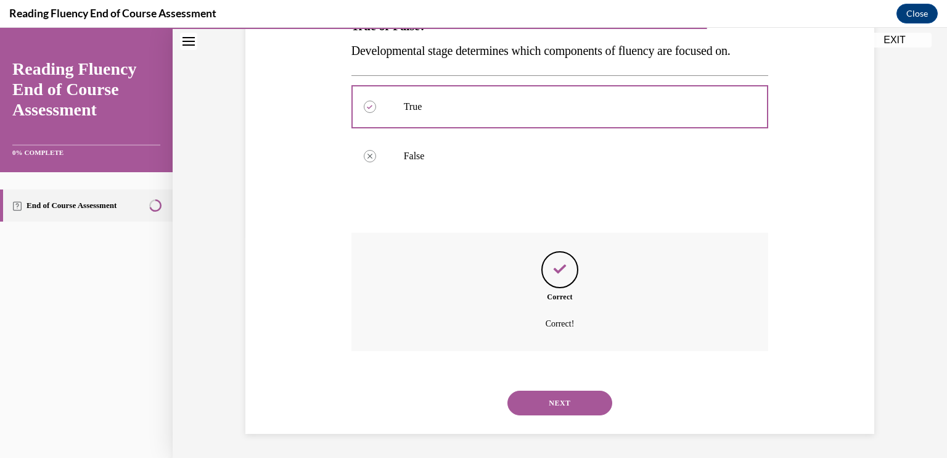
click at [553, 397] on button "NEXT" at bounding box center [560, 402] width 105 height 25
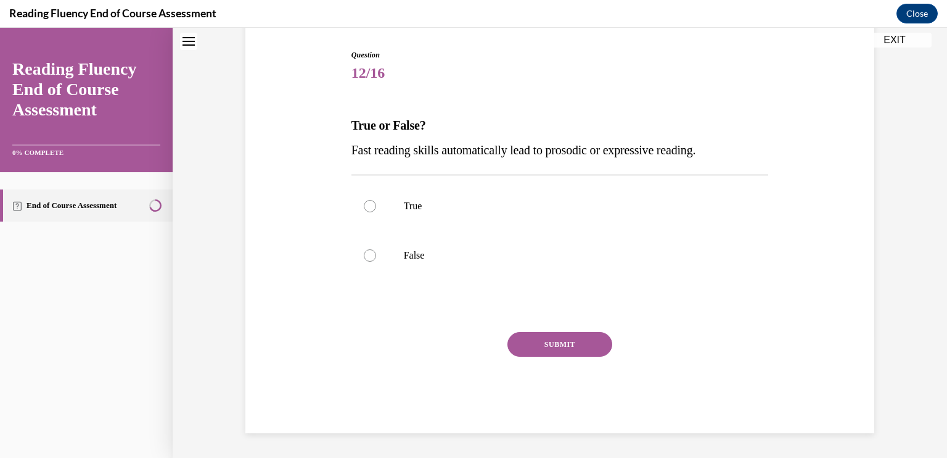
scroll to position [37, 0]
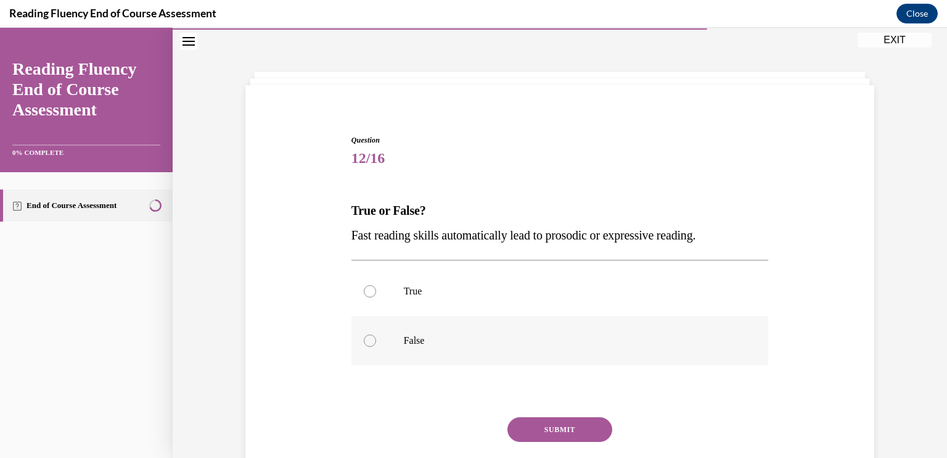
click at [364, 335] on div at bounding box center [370, 340] width 12 height 12
click at [364, 335] on input "False" at bounding box center [370, 340] width 12 height 12
radio input "true"
click at [572, 424] on button "SUBMIT" at bounding box center [560, 429] width 105 height 25
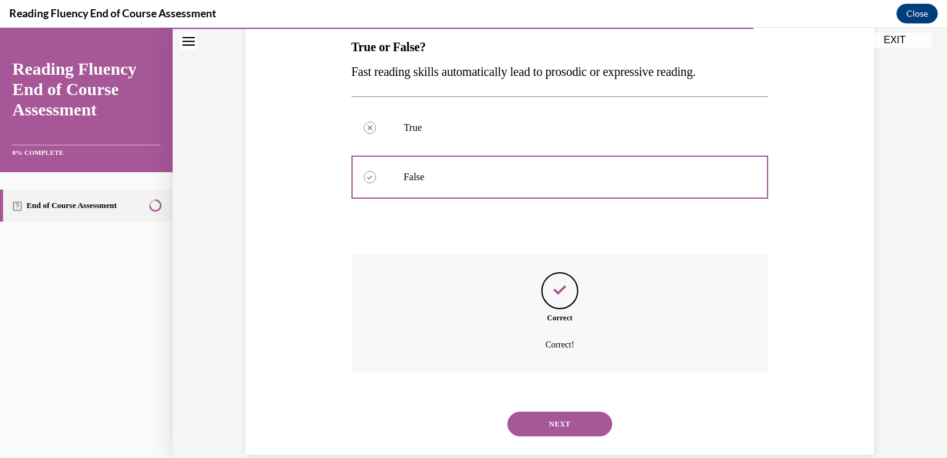
scroll to position [202, 0]
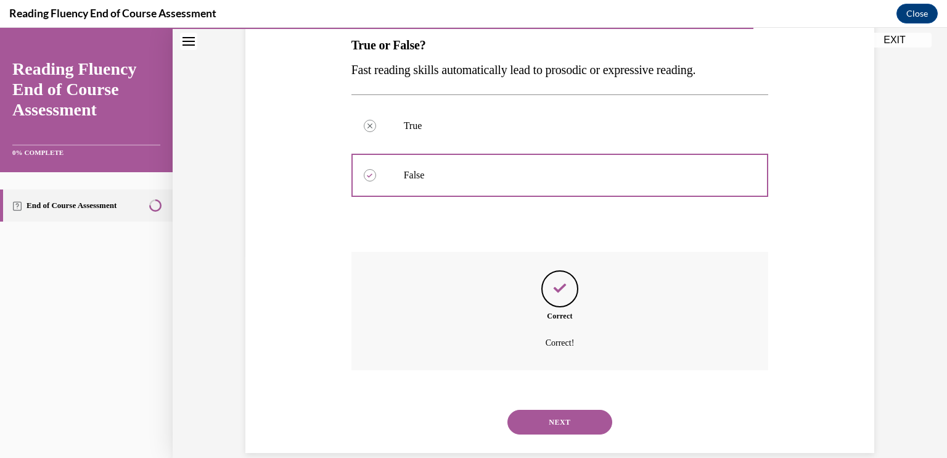
click at [565, 418] on button "NEXT" at bounding box center [560, 422] width 105 height 25
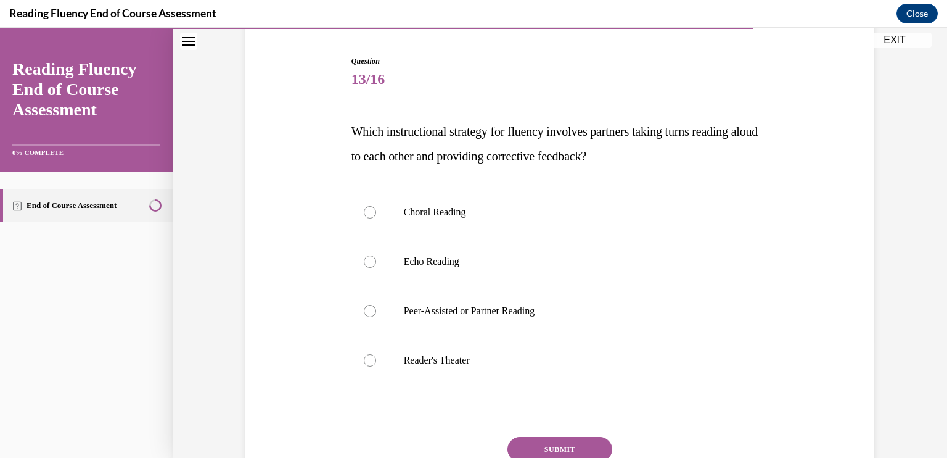
scroll to position [117, 0]
click at [364, 311] on div at bounding box center [370, 309] width 12 height 12
click at [364, 311] on input "Peer-Assisted or Partner Reading" at bounding box center [370, 309] width 12 height 12
radio input "true"
click at [550, 446] on button "SUBMIT" at bounding box center [560, 447] width 105 height 25
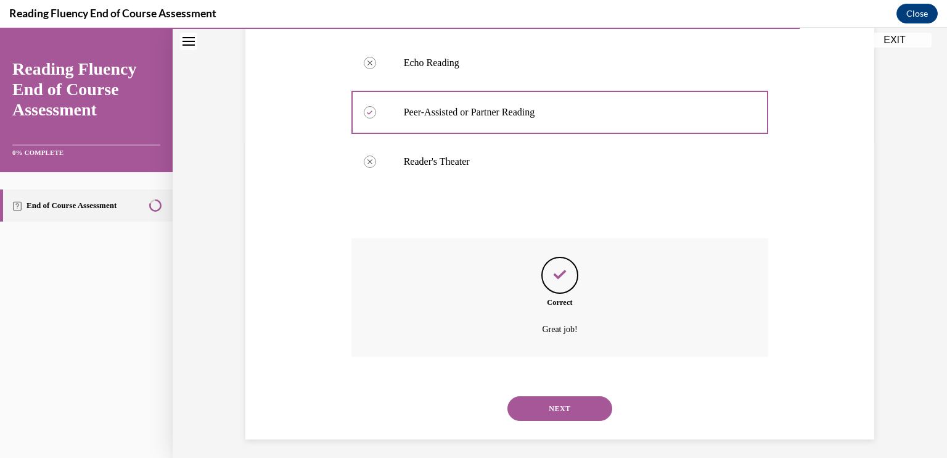
scroll to position [320, 0]
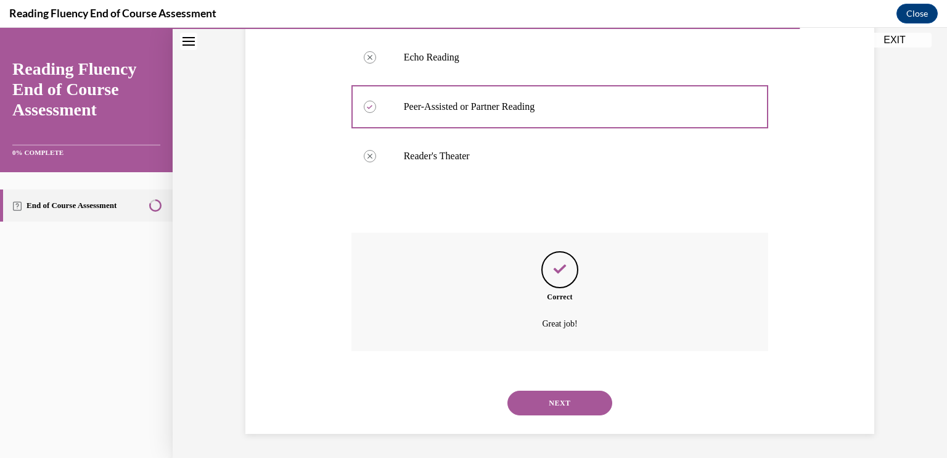
click at [573, 401] on button "NEXT" at bounding box center [560, 402] width 105 height 25
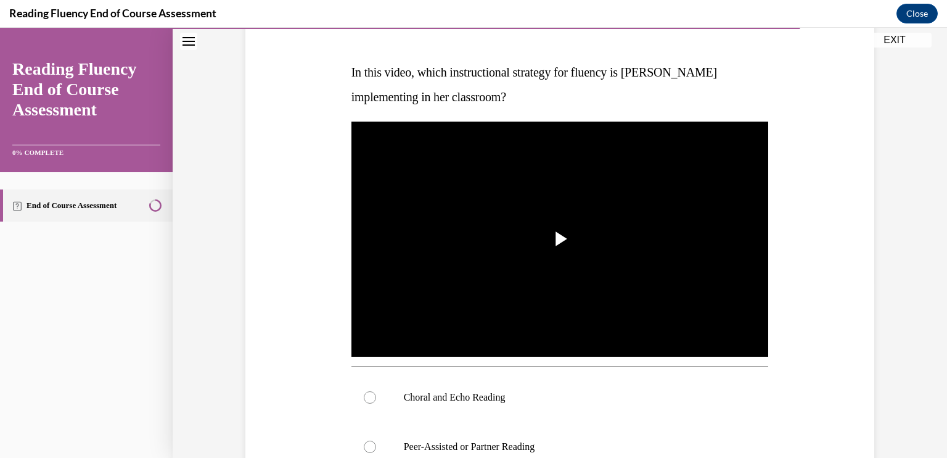
scroll to position [178, 0]
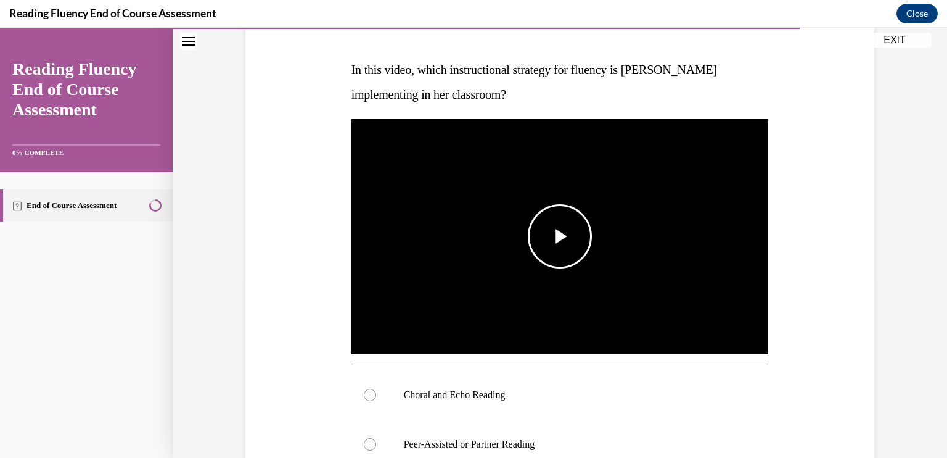
click at [560, 236] on span "Video player" at bounding box center [560, 236] width 0 height 0
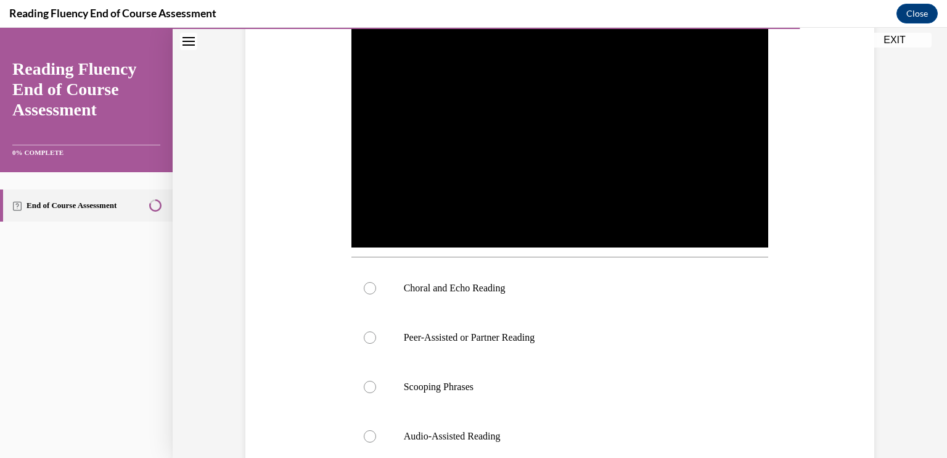
scroll to position [288, 0]
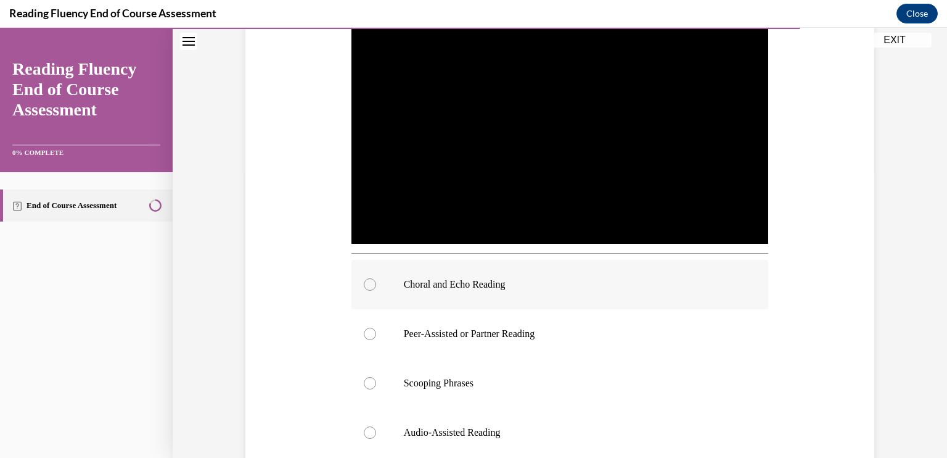
click at [364, 280] on div at bounding box center [370, 284] width 12 height 12
click at [364, 280] on input "Choral and Echo Reading" at bounding box center [370, 284] width 12 height 12
radio input "true"
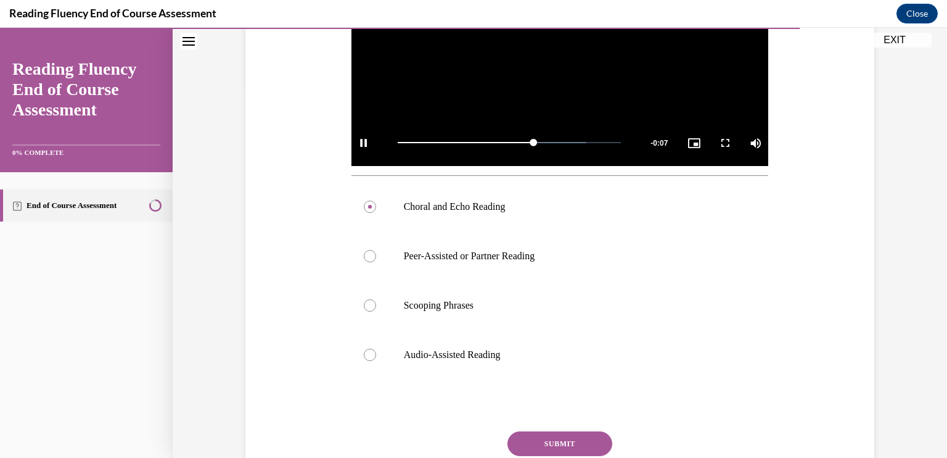
scroll to position [427, 0]
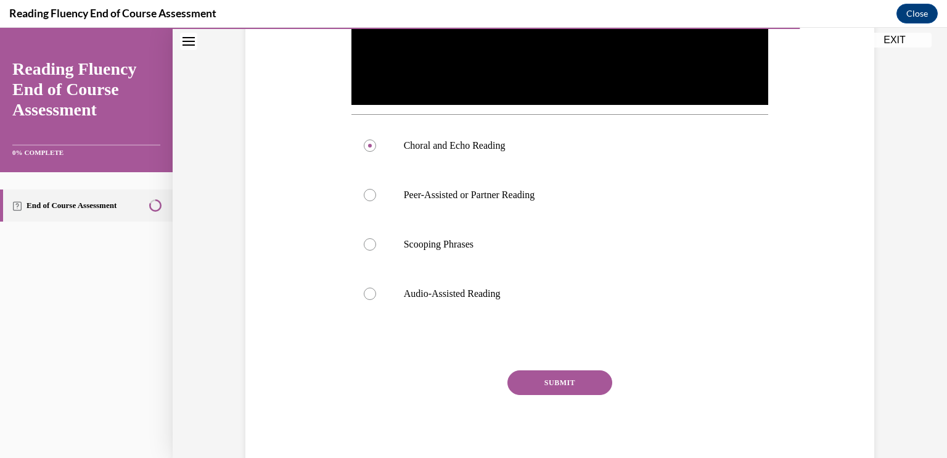
click at [556, 377] on button "SUBMIT" at bounding box center [560, 382] width 105 height 25
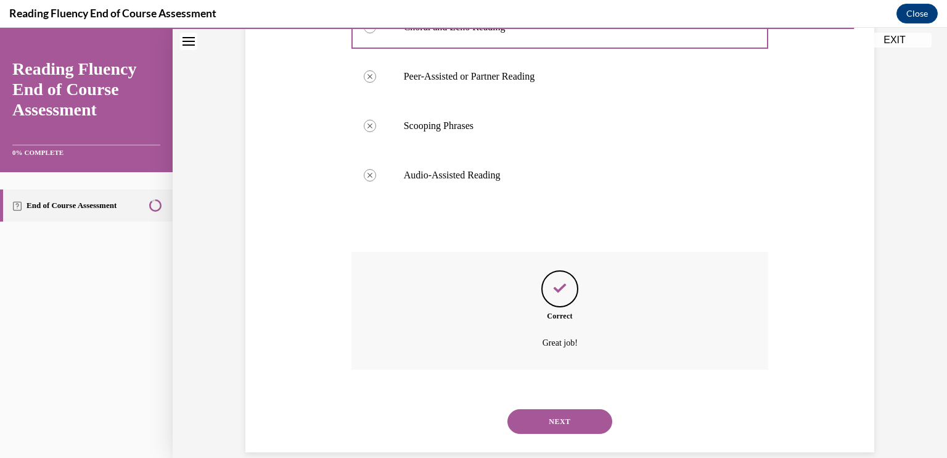
scroll to position [564, 0]
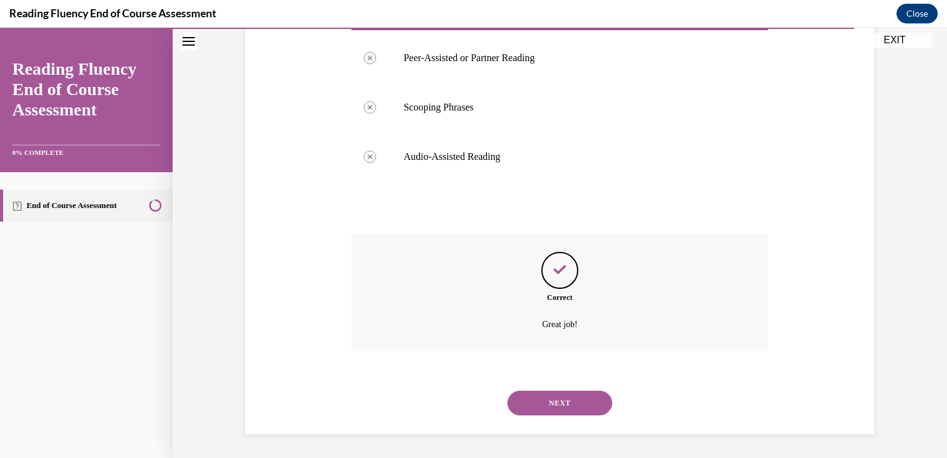
click at [566, 396] on button "NEXT" at bounding box center [560, 402] width 105 height 25
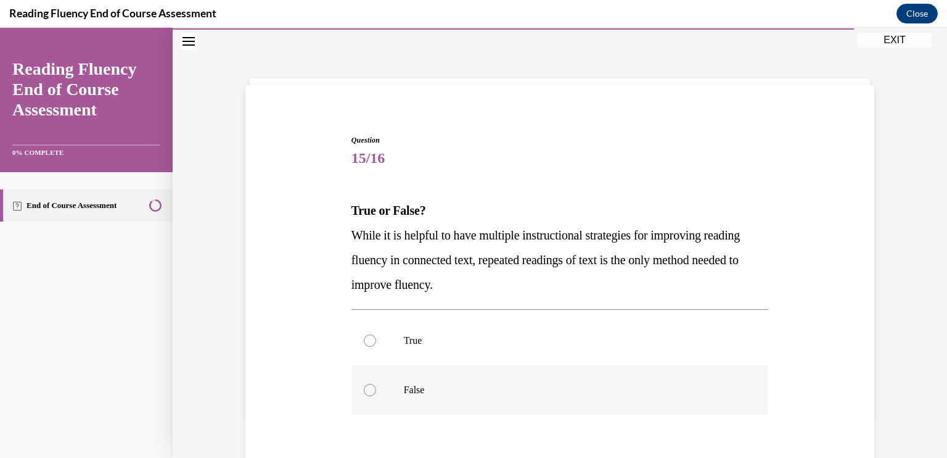
click at [364, 391] on div at bounding box center [370, 390] width 12 height 12
click at [364, 391] on input "False" at bounding box center [370, 390] width 12 height 12
radio input "true"
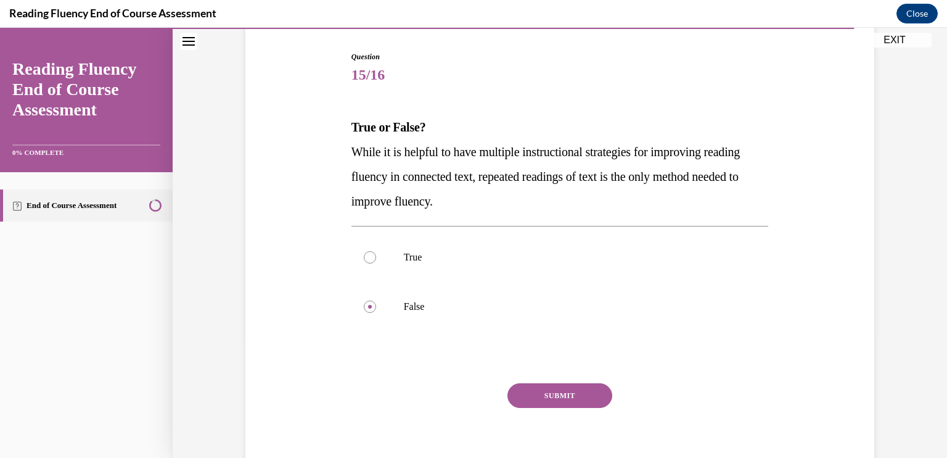
scroll to position [134, 0]
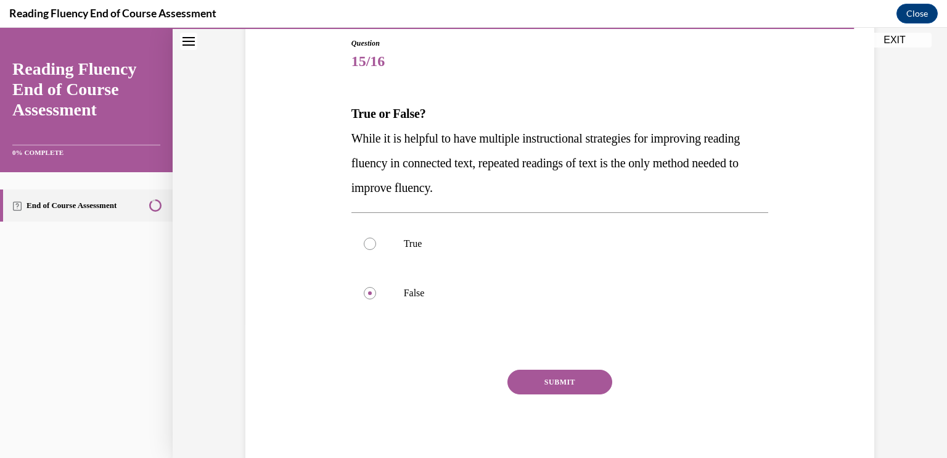
click at [555, 379] on button "SUBMIT" at bounding box center [560, 381] width 105 height 25
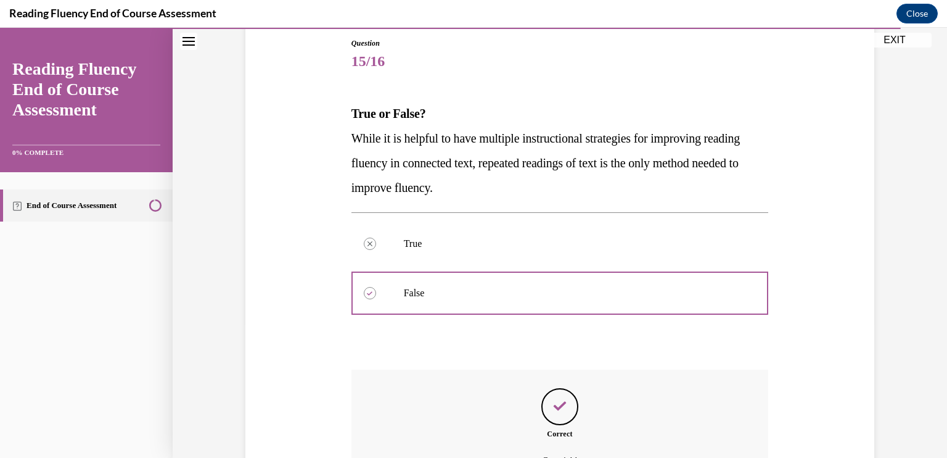
scroll to position [271, 0]
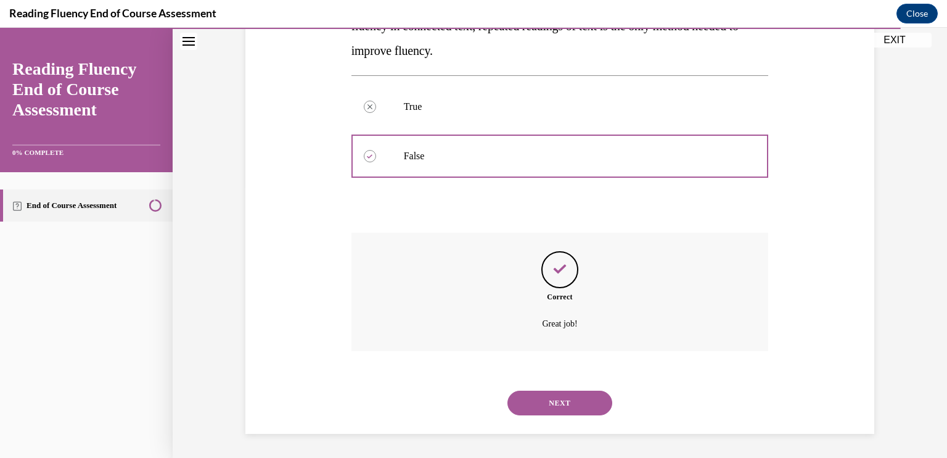
click at [557, 399] on button "NEXT" at bounding box center [560, 402] width 105 height 25
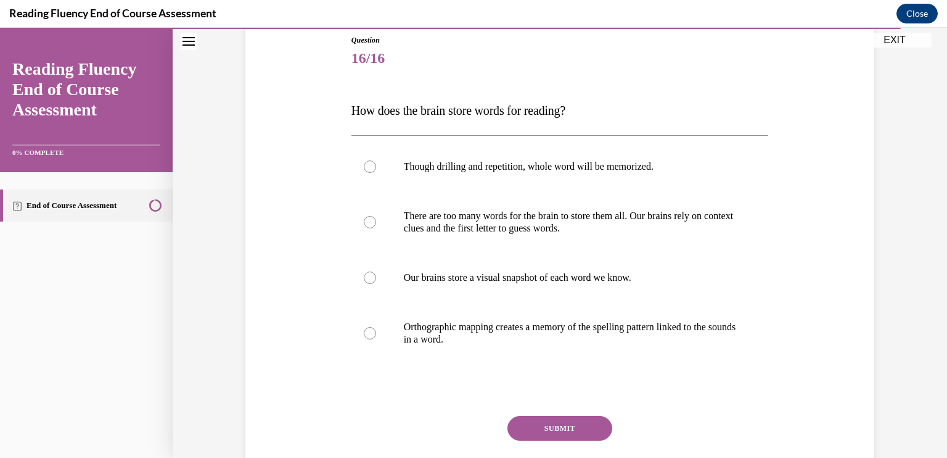
scroll to position [138, 0]
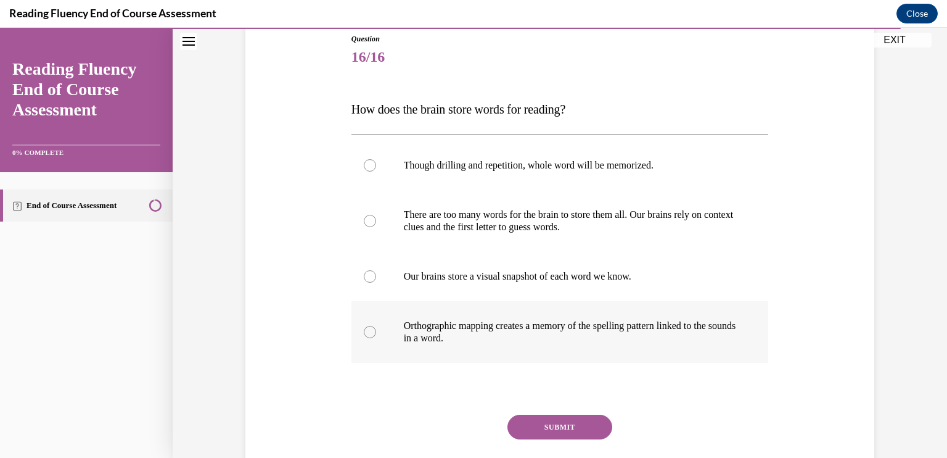
click at [364, 331] on div at bounding box center [370, 332] width 12 height 12
click at [364, 331] on input "Orthographic mapping creates a memory of the spelling pattern linked to the sou…" at bounding box center [370, 332] width 12 height 12
radio input "true"
click at [556, 429] on button "SUBMIT" at bounding box center [560, 426] width 105 height 25
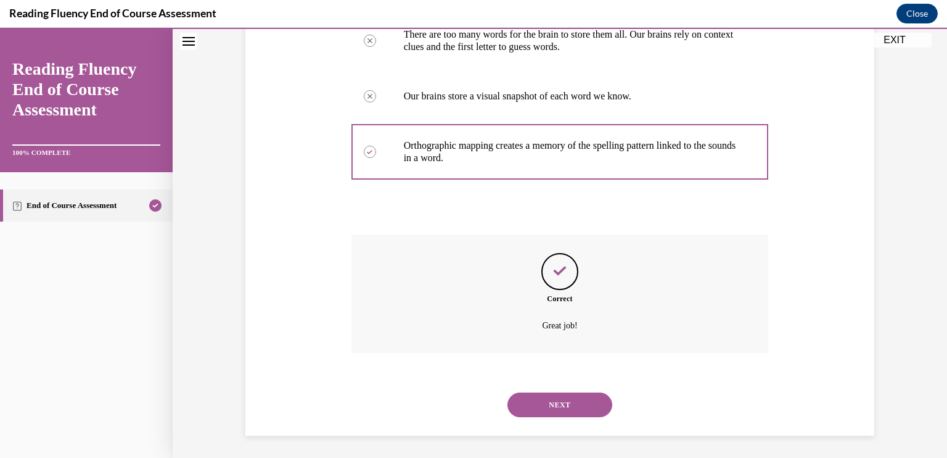
scroll to position [320, 0]
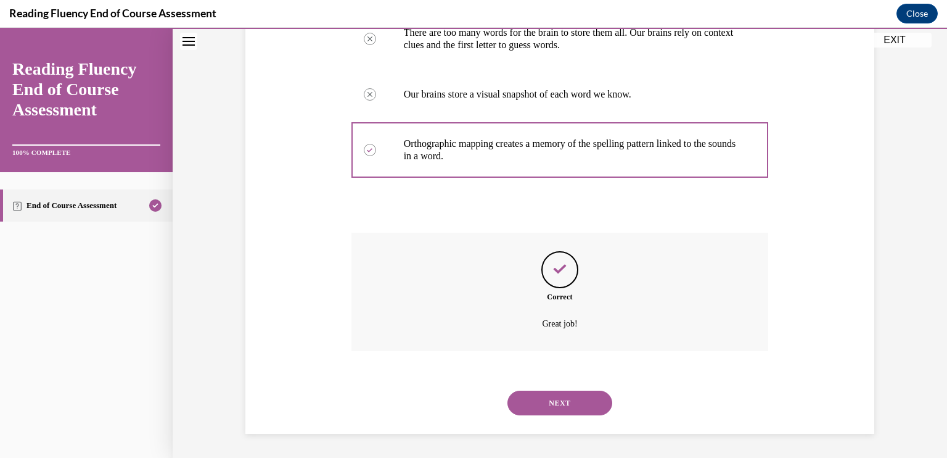
click at [550, 398] on button "NEXT" at bounding box center [560, 402] width 105 height 25
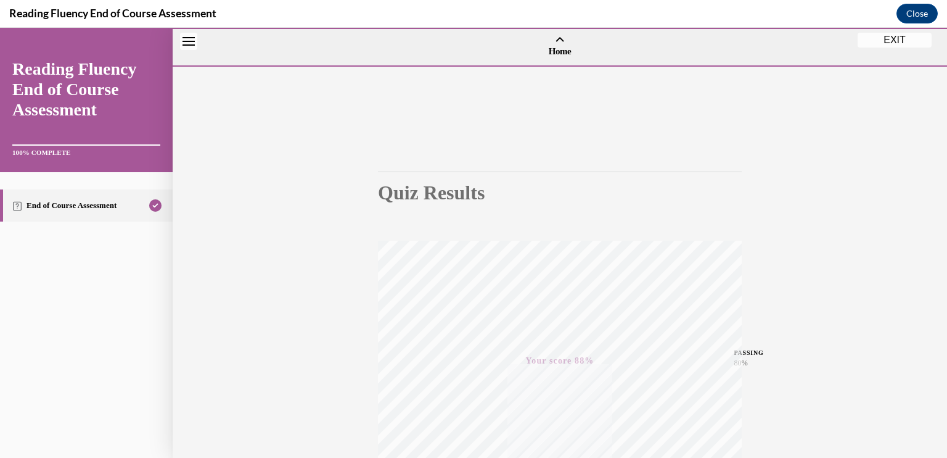
scroll to position [202, 0]
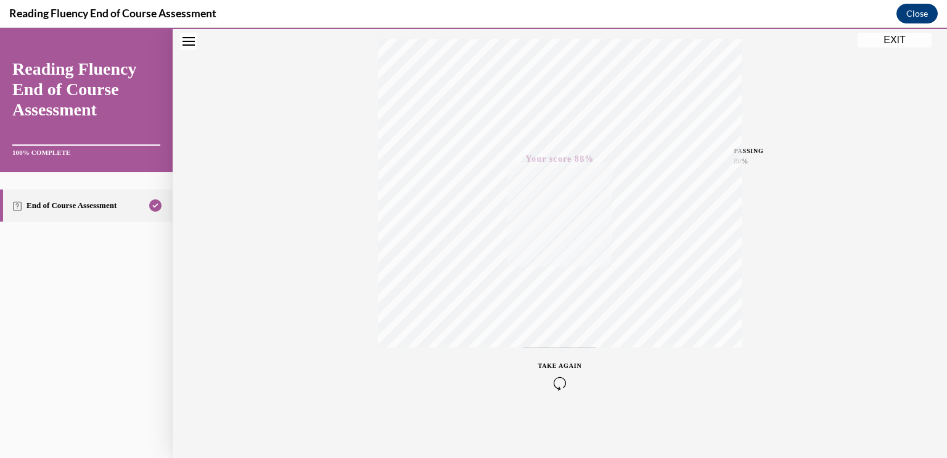
click at [923, 9] on button "Close" at bounding box center [917, 14] width 41 height 20
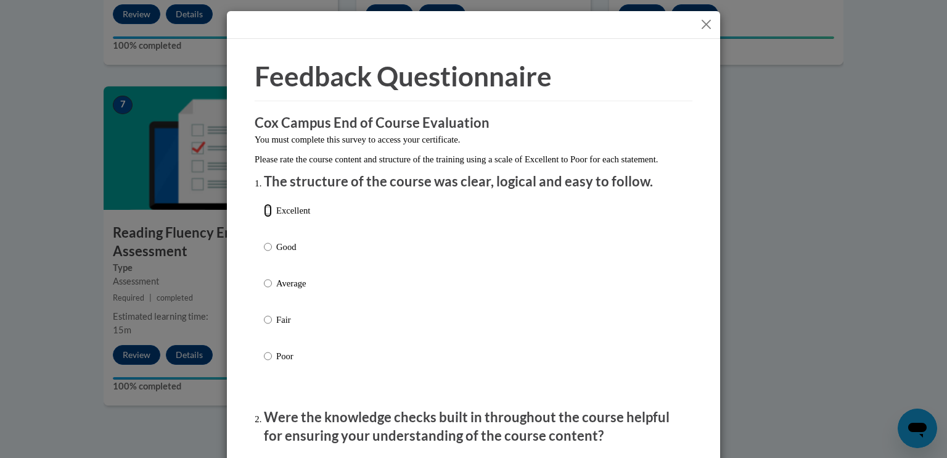
click at [264, 217] on input "Excellent" at bounding box center [268, 211] width 8 height 14
radio input "true"
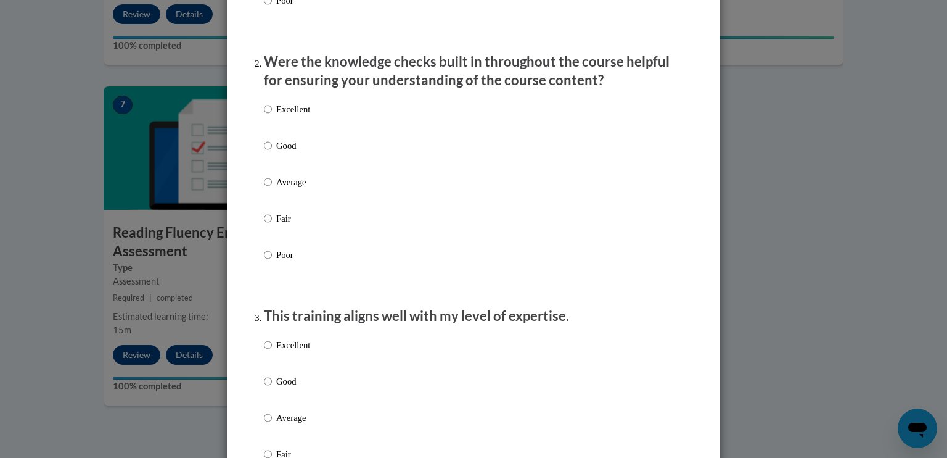
scroll to position [332, 0]
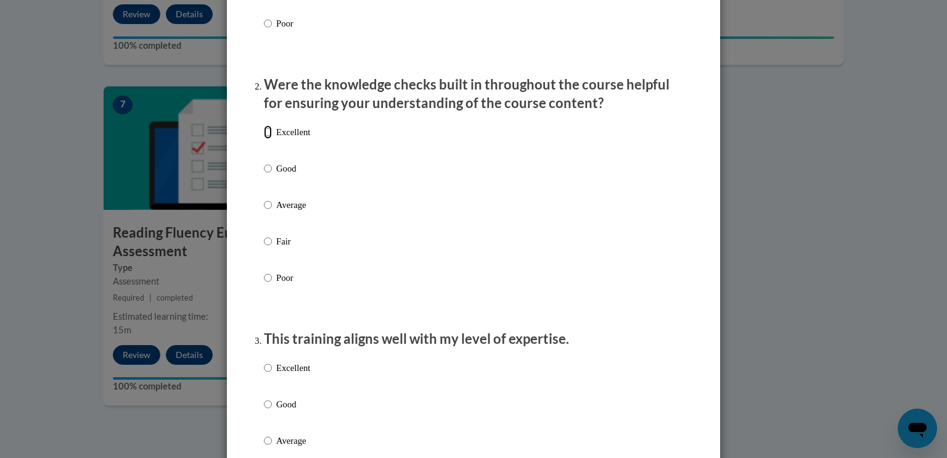
click at [265, 139] on input "Excellent" at bounding box center [268, 132] width 8 height 14
radio input "true"
click at [265, 374] on input "Excellent" at bounding box center [268, 368] width 8 height 14
radio input "true"
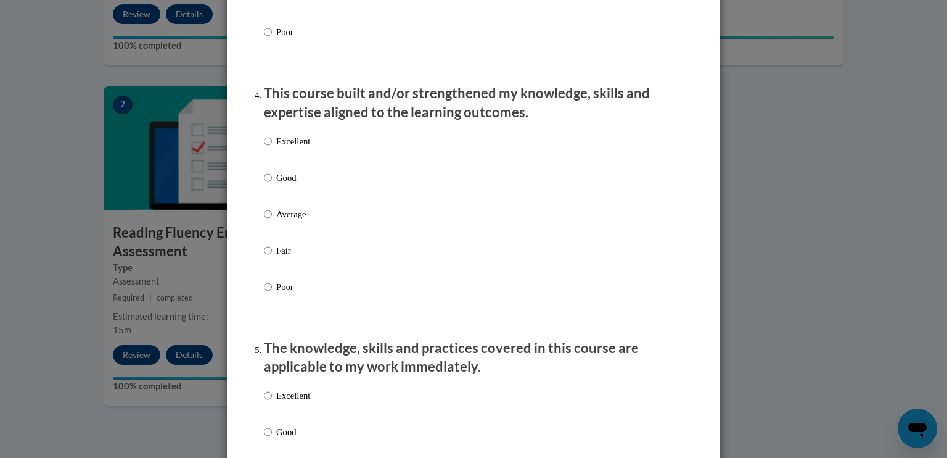
scroll to position [817, 0]
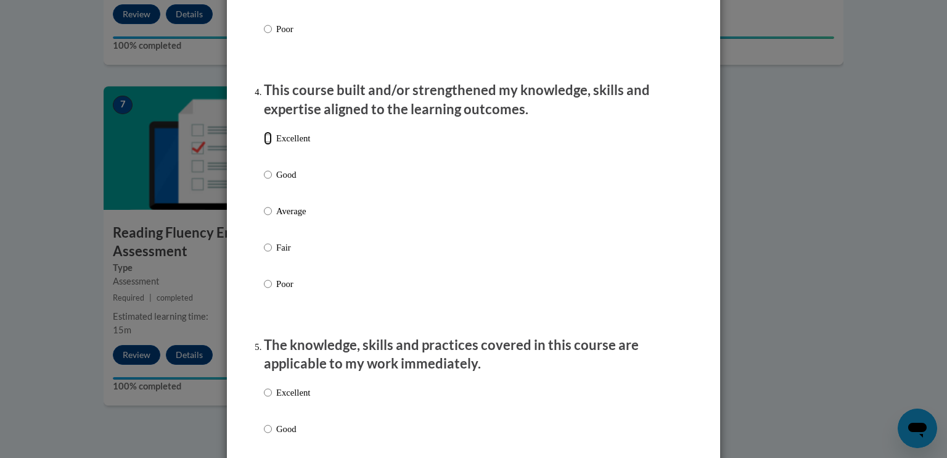
click at [264, 145] on input "Excellent" at bounding box center [268, 138] width 8 height 14
radio input "true"
click at [264, 399] on input "Excellent" at bounding box center [268, 392] width 8 height 14
radio input "true"
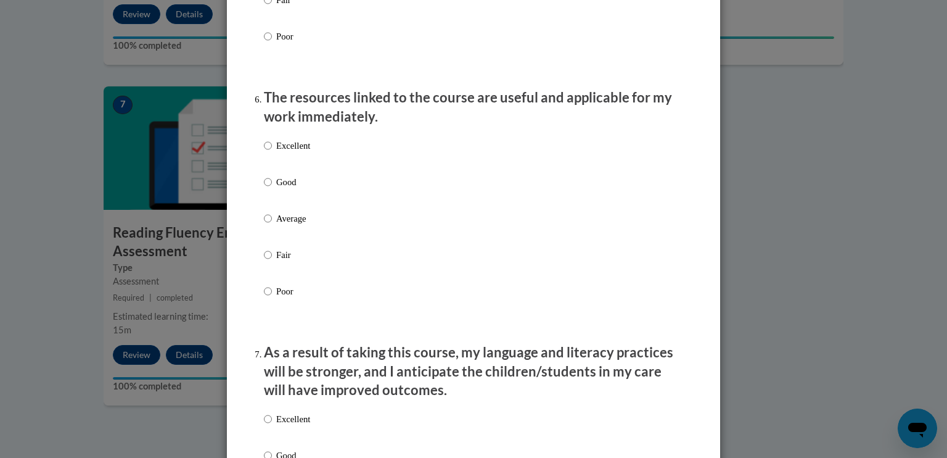
scroll to position [1327, 0]
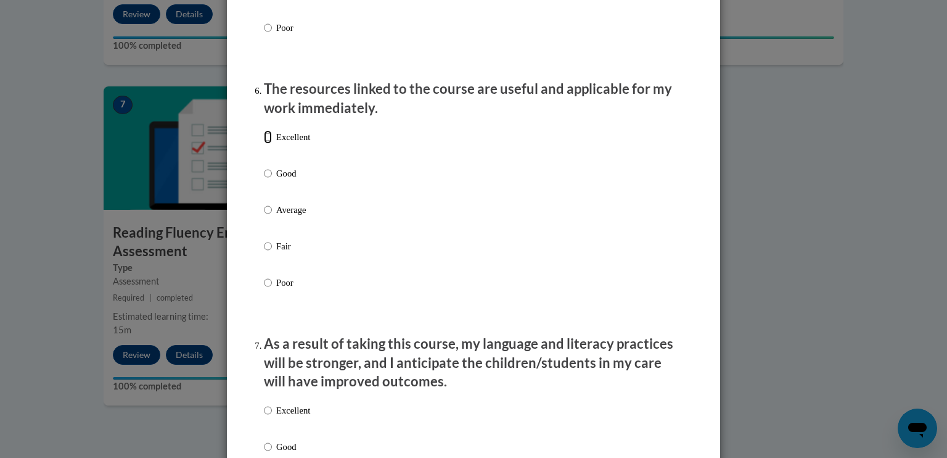
click at [264, 144] on input "Excellent" at bounding box center [268, 137] width 8 height 14
radio input "true"
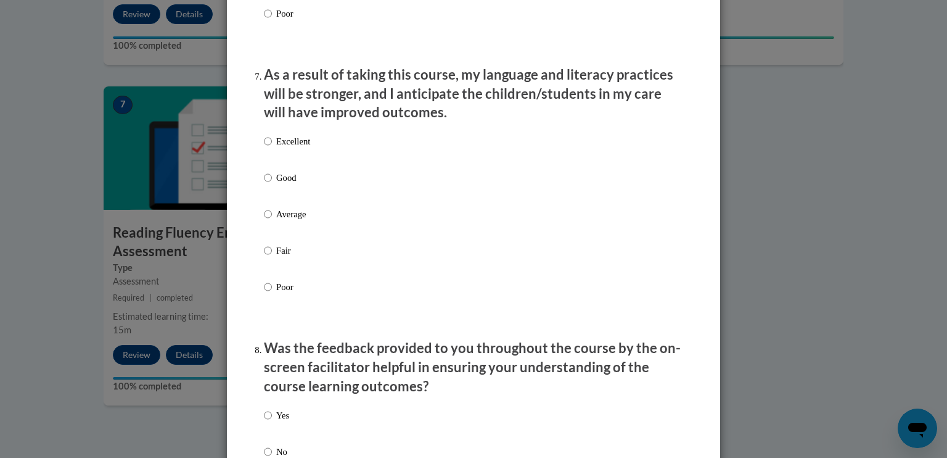
scroll to position [1598, 0]
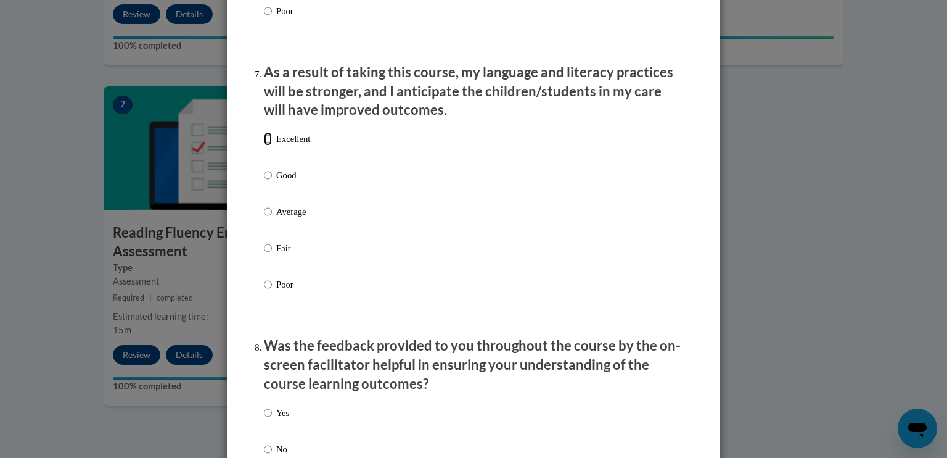
click at [265, 146] on input "Excellent" at bounding box center [268, 139] width 8 height 14
radio input "true"
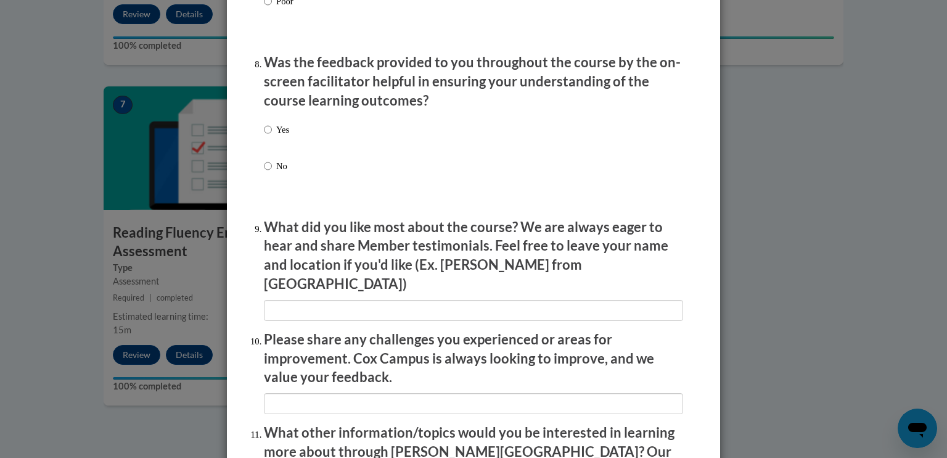
scroll to position [1887, 0]
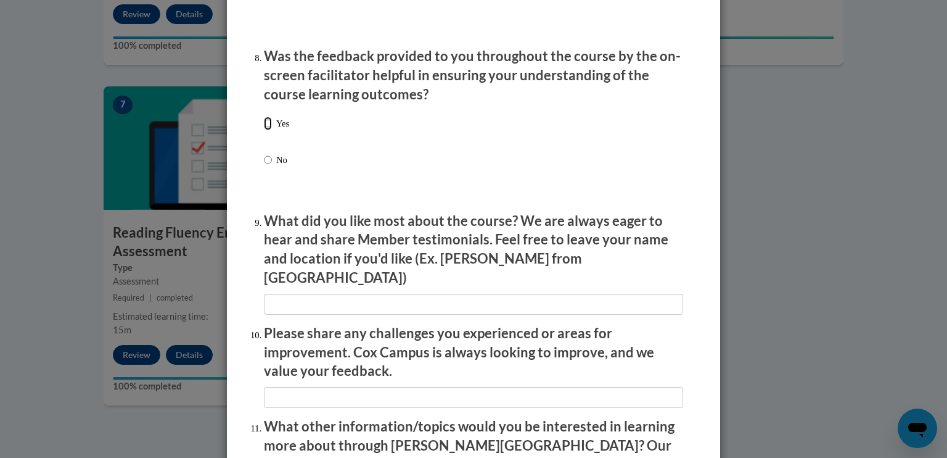
click at [264, 130] on input "Yes" at bounding box center [268, 124] width 8 height 14
radio input "true"
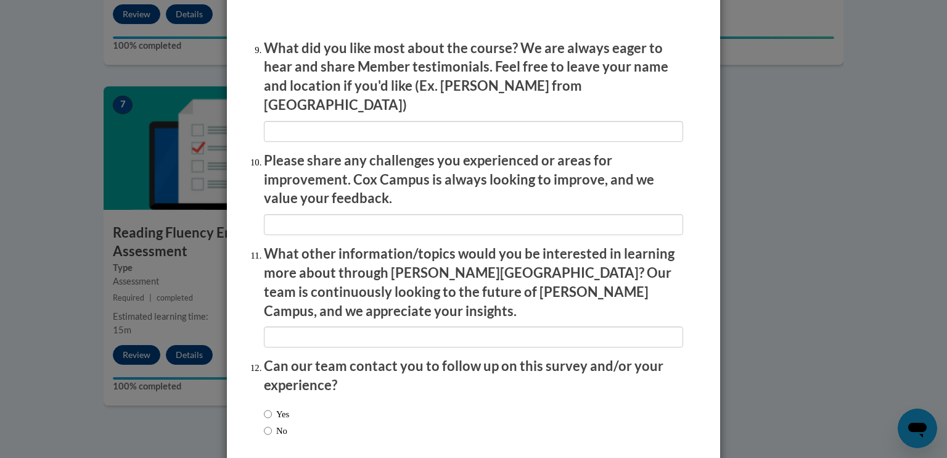
scroll to position [2110, 0]
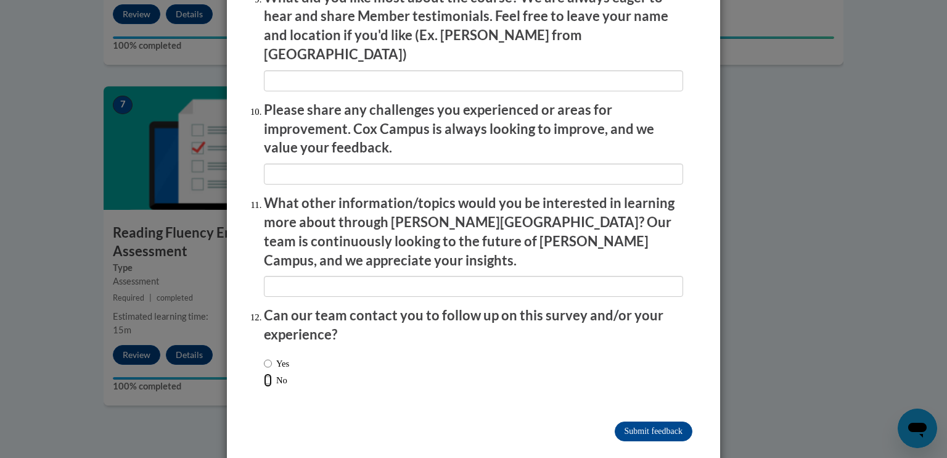
click at [264, 373] on input "No" at bounding box center [268, 380] width 8 height 14
radio input "true"
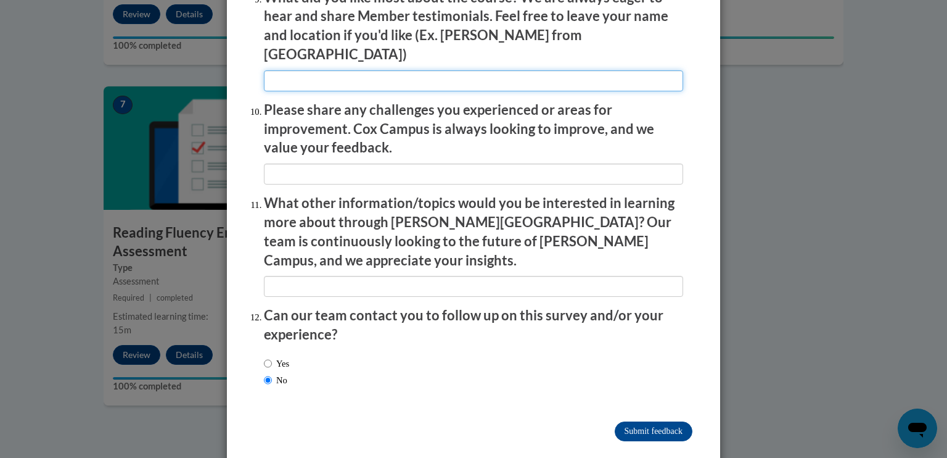
click at [268, 72] on input "textbox" at bounding box center [473, 80] width 419 height 21
type input "It was easy to follow along and had good resources."
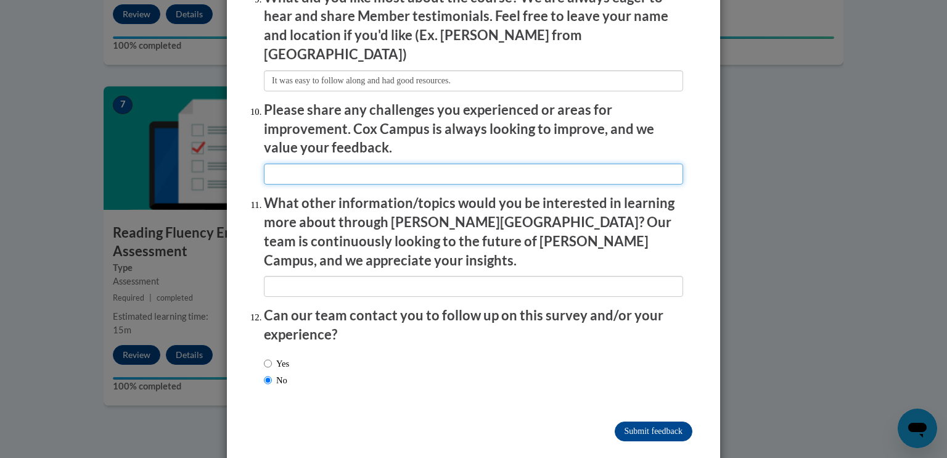
click at [266, 163] on input "textbox" at bounding box center [473, 173] width 419 height 21
type input "lots of clicking between videos"
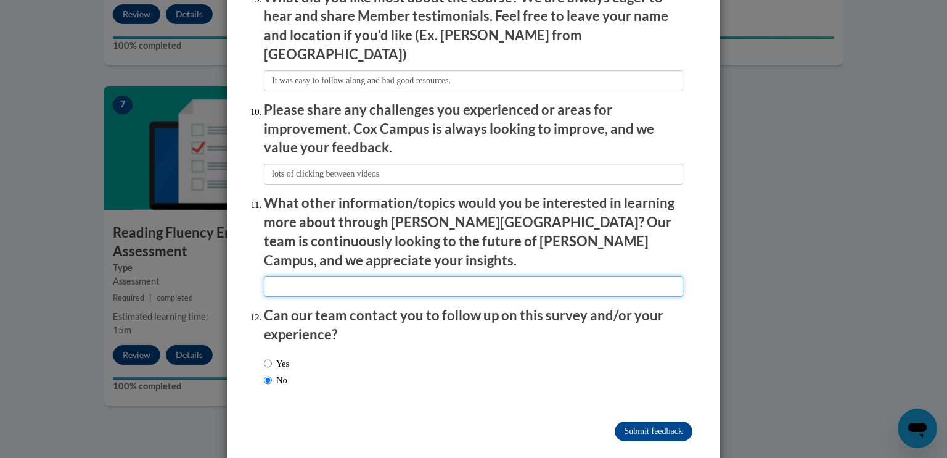
click at [269, 276] on input "textbox" at bounding box center [473, 286] width 419 height 21
type input "?"
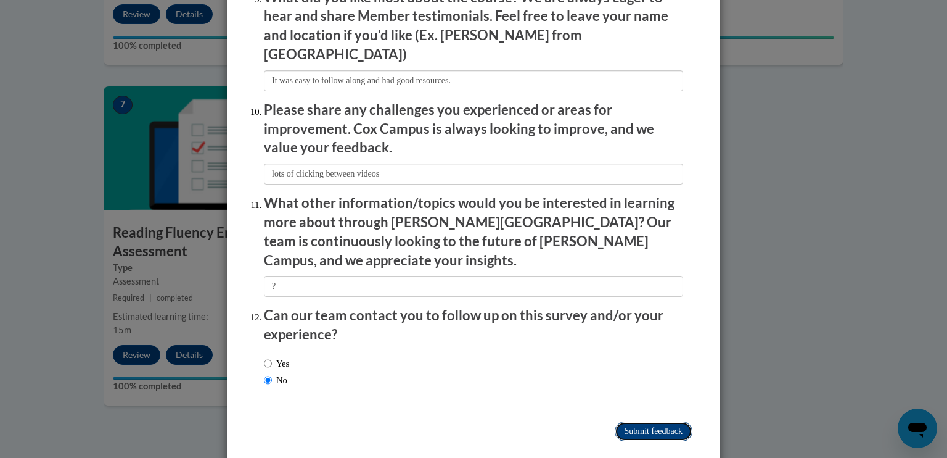
click at [633, 421] on input "Submit feedback" at bounding box center [654, 431] width 78 height 20
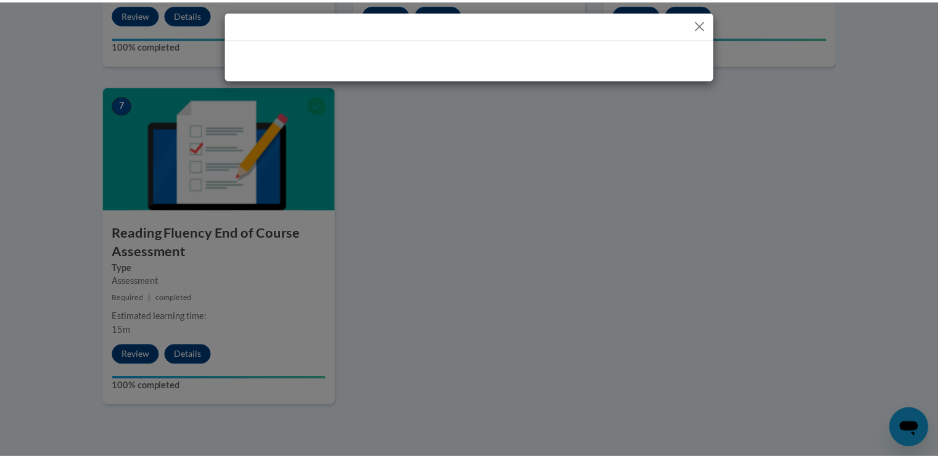
scroll to position [0, 0]
